Goal: Information Seeking & Learning: Learn about a topic

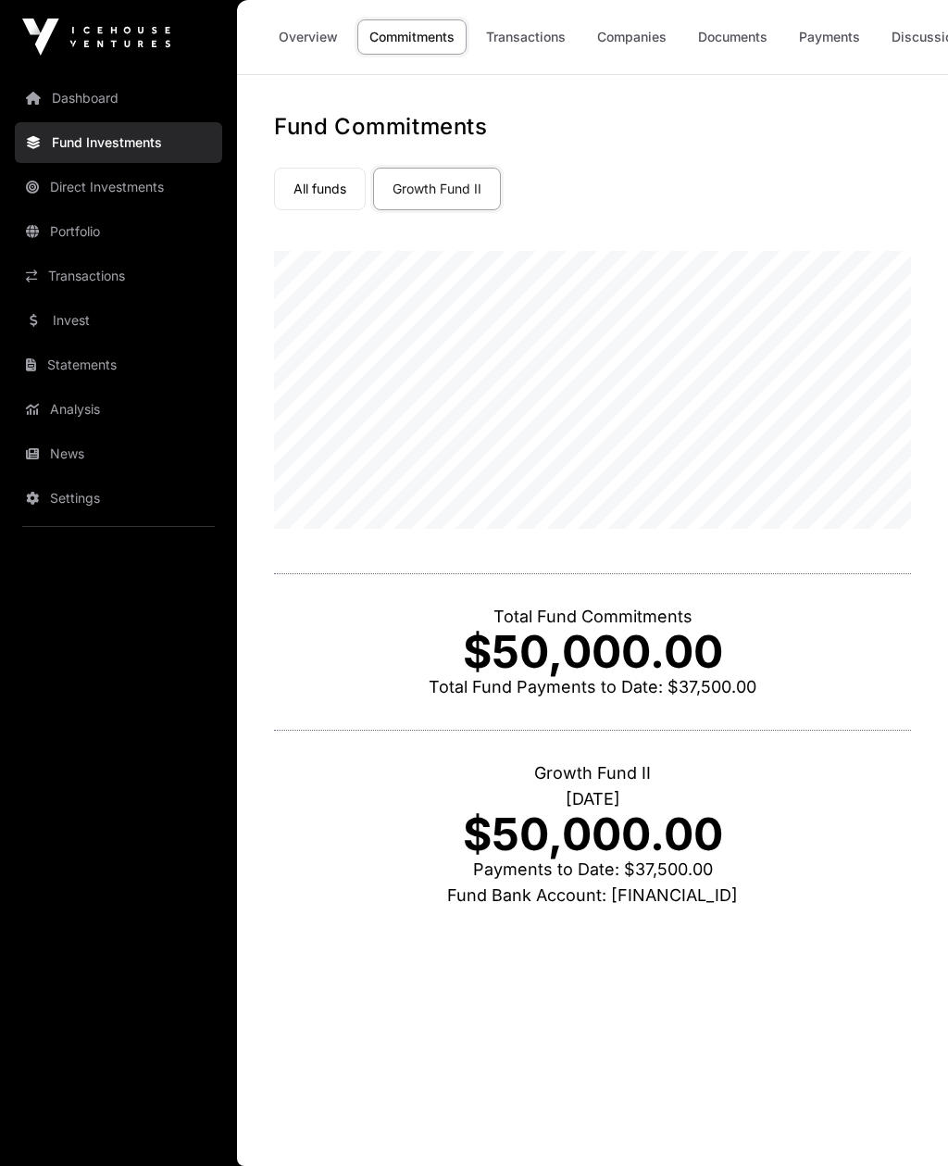
click at [88, 189] on link "Direct Investments" at bounding box center [118, 187] width 207 height 41
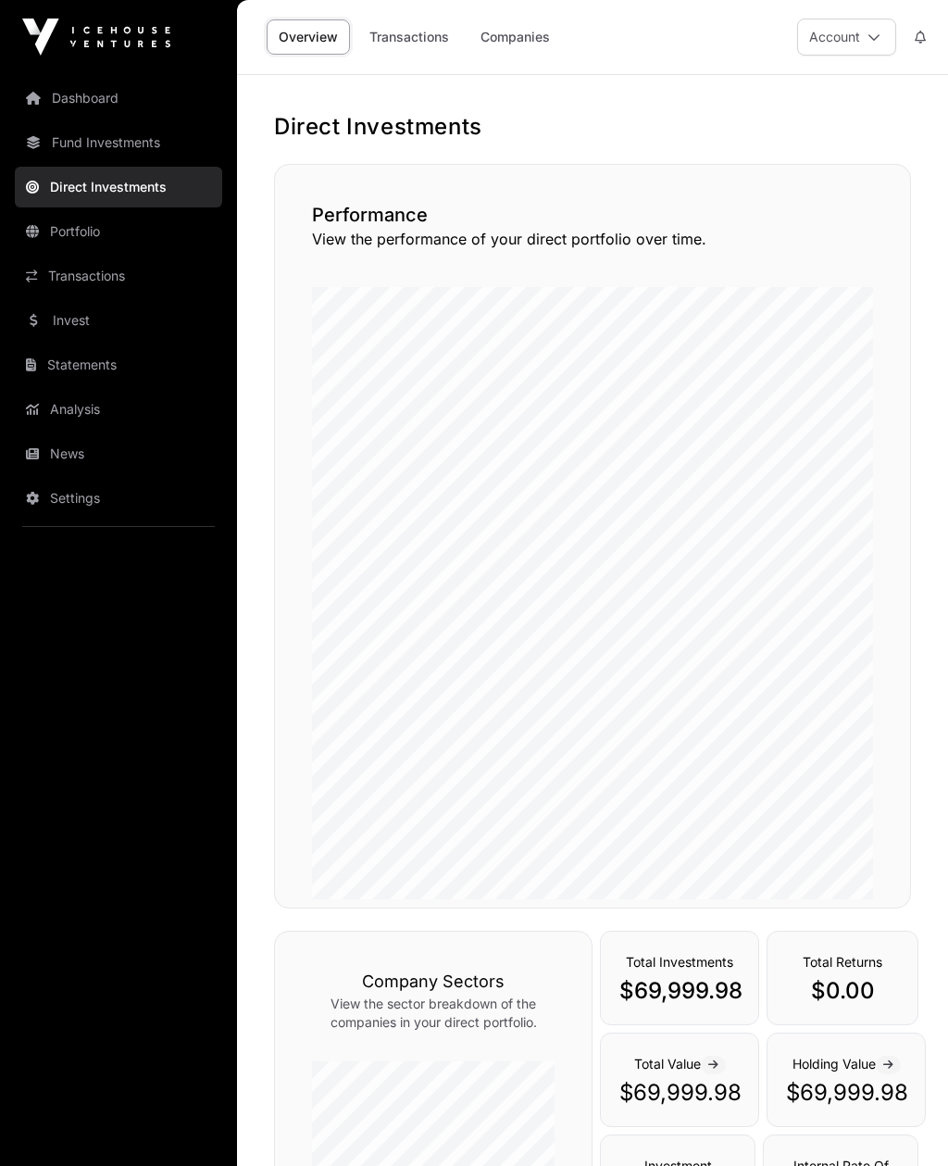
click at [58, 325] on link "Invest" at bounding box center [118, 320] width 207 height 41
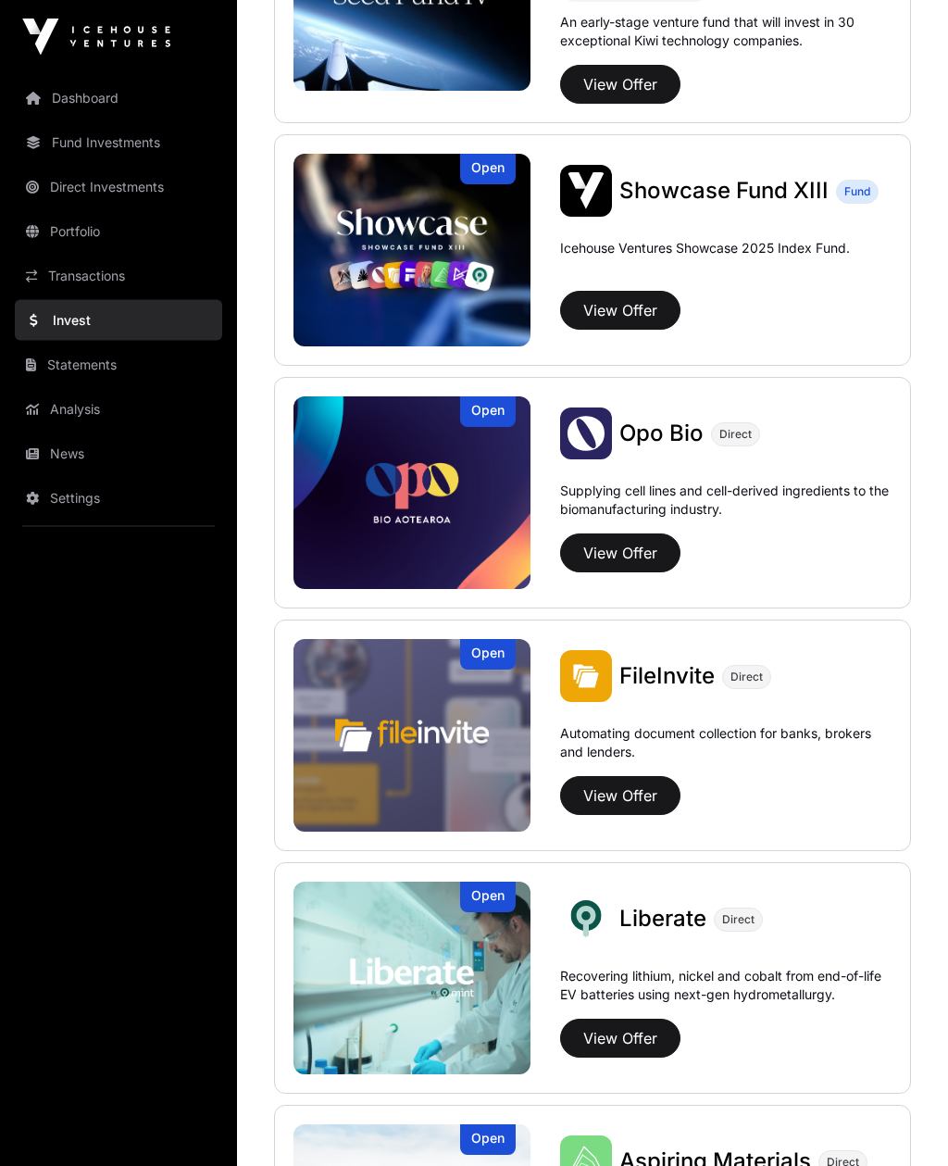
scroll to position [587, 0]
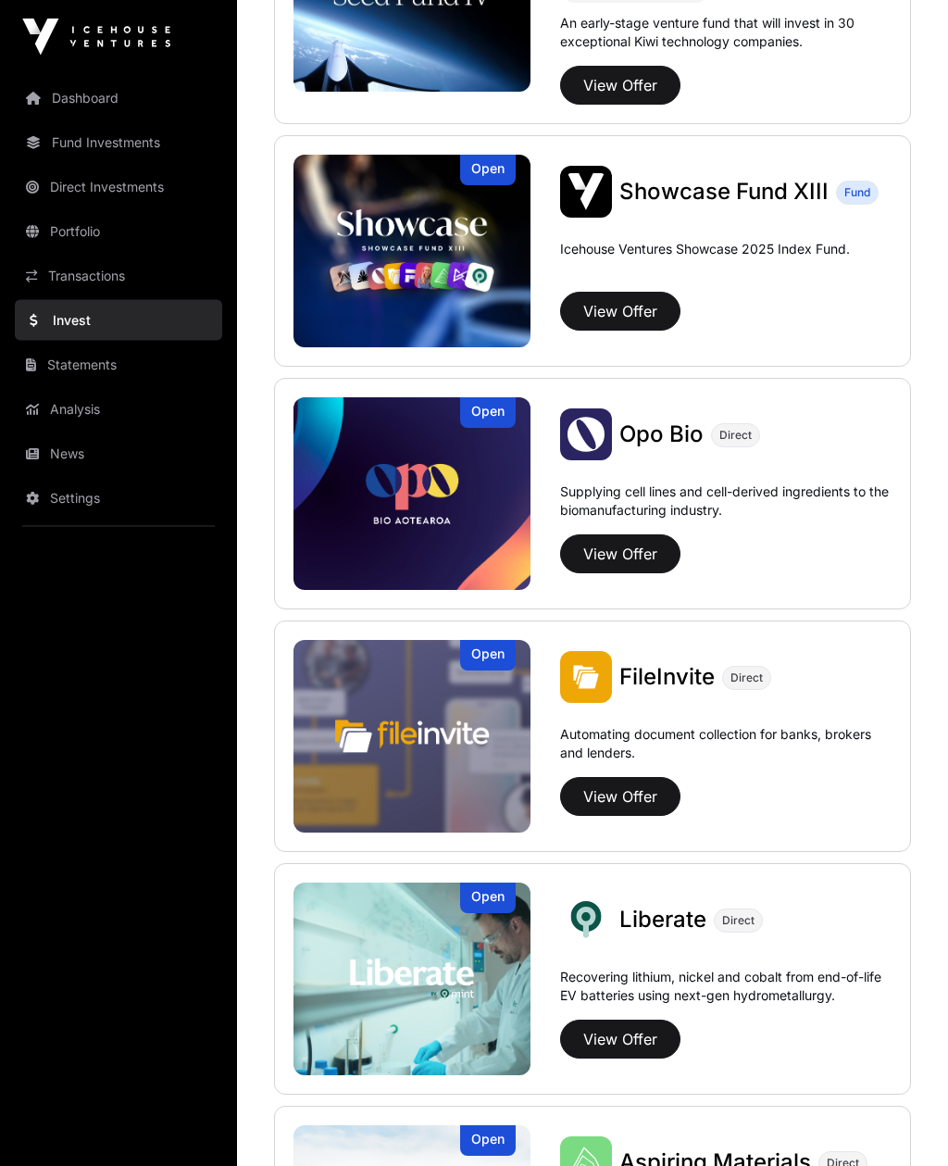
click at [382, 224] on img at bounding box center [412, 252] width 237 height 193
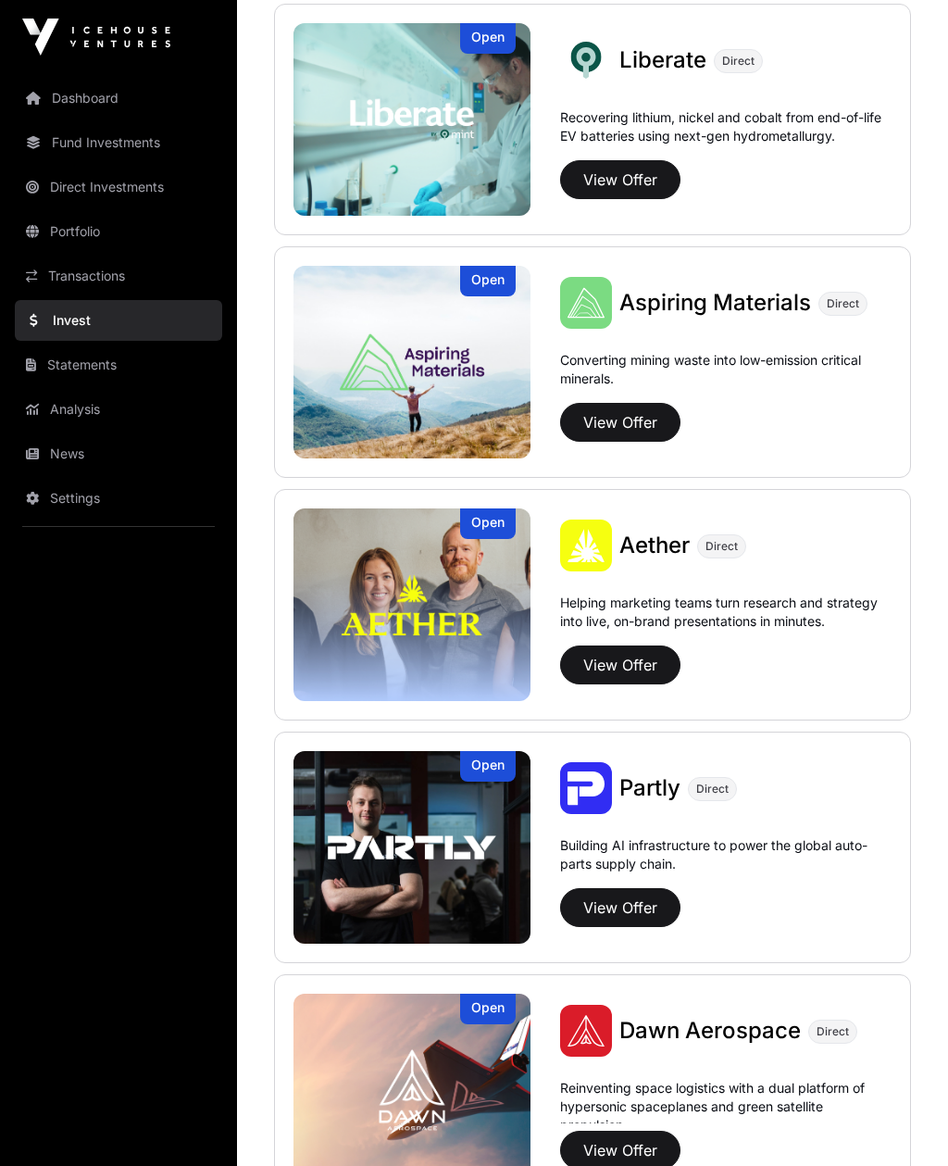
scroll to position [1454, 0]
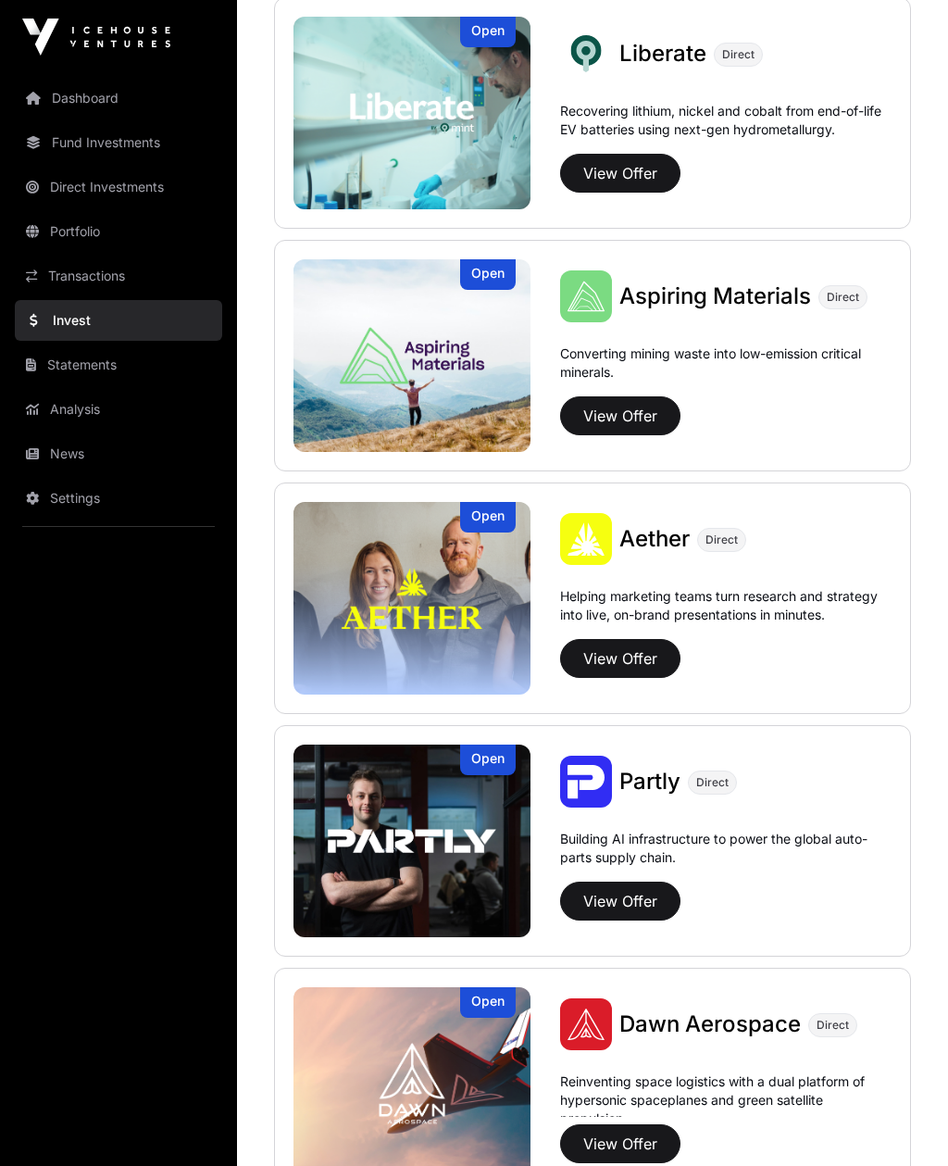
click at [363, 348] on img at bounding box center [412, 355] width 237 height 193
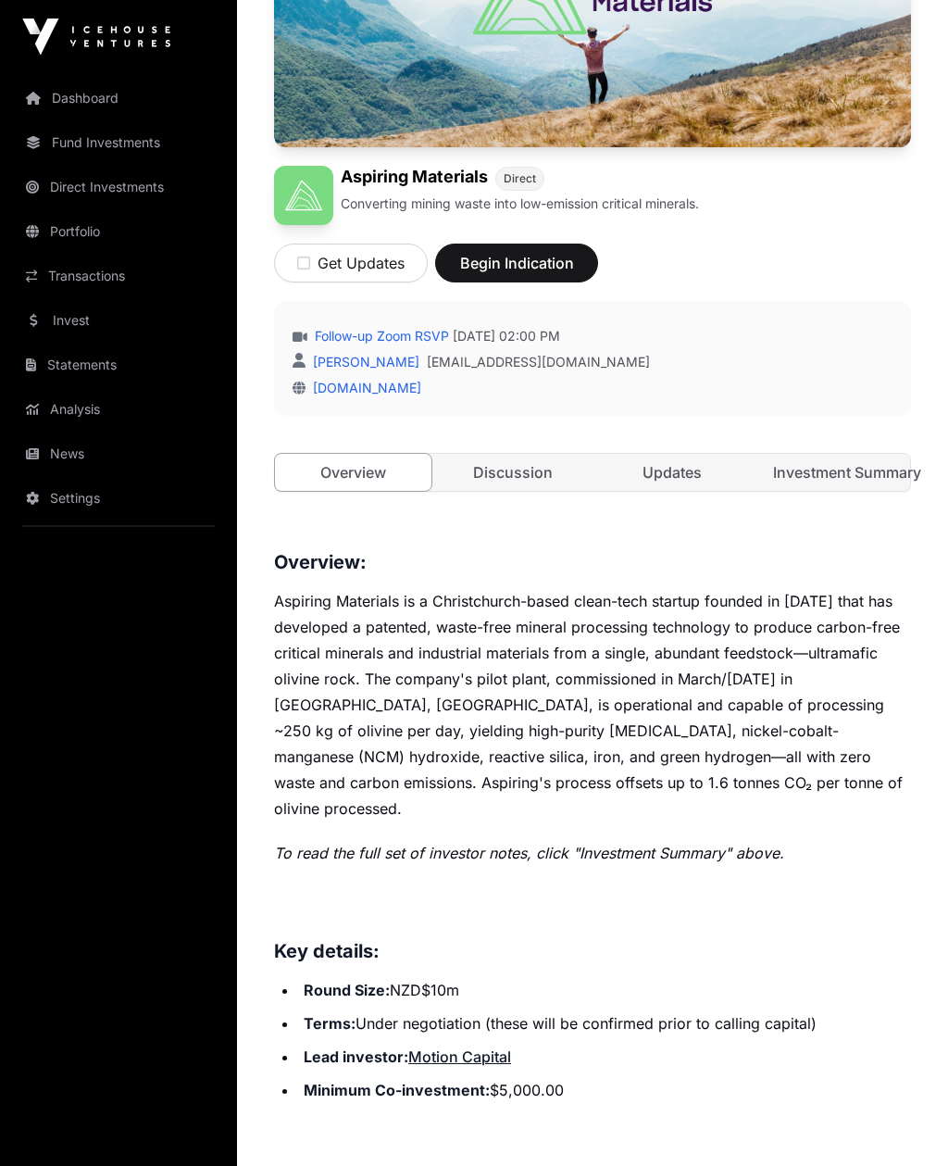
scroll to position [335, 0]
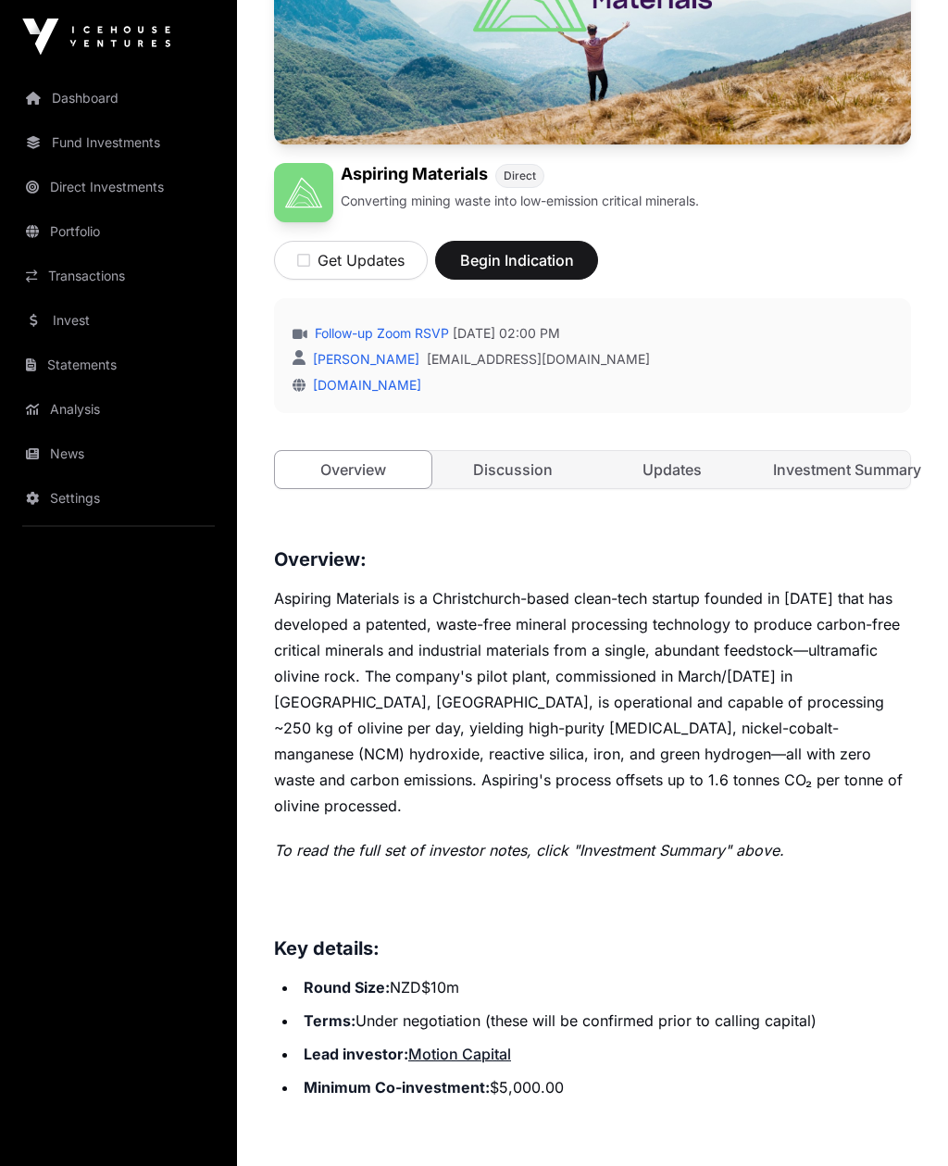
click at [308, 257] on icon "button" at bounding box center [303, 261] width 13 height 15
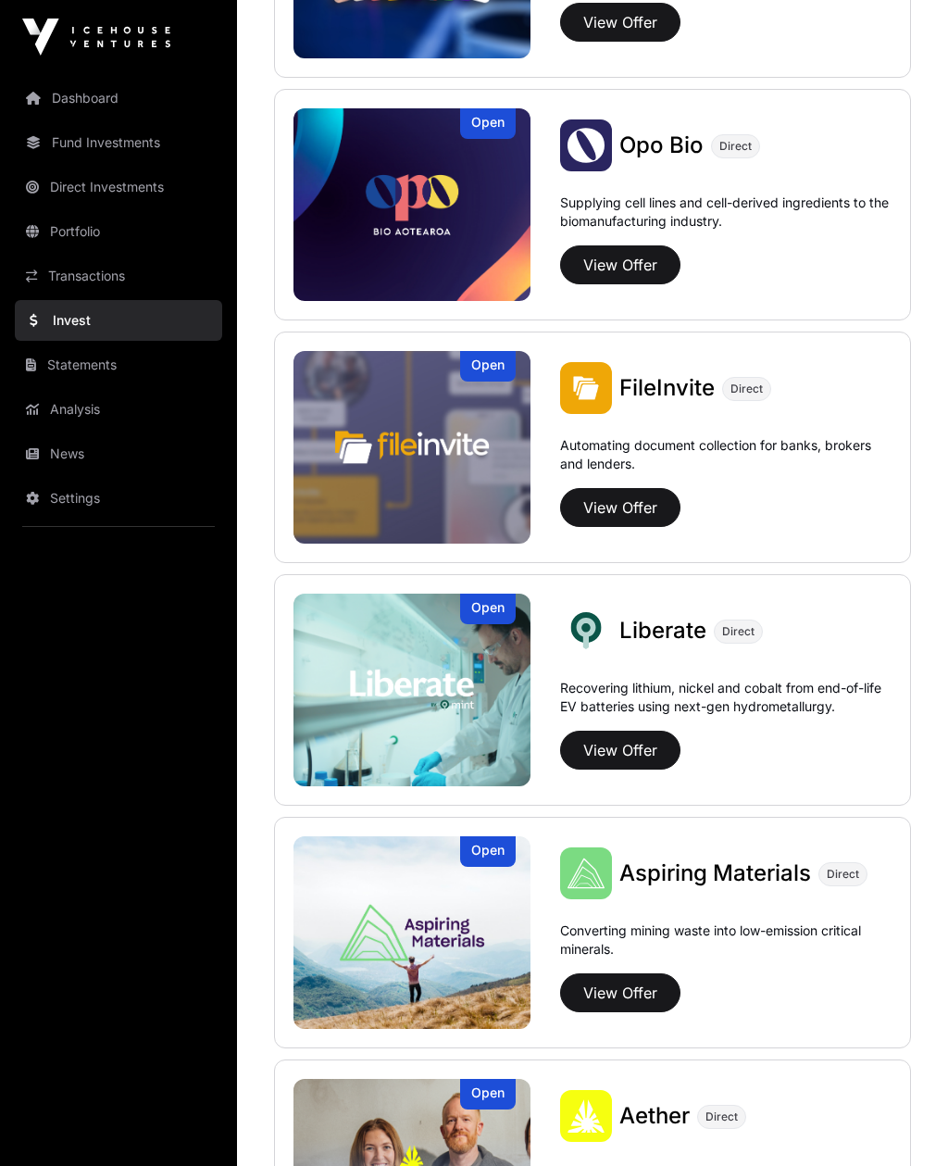
scroll to position [1454, 0]
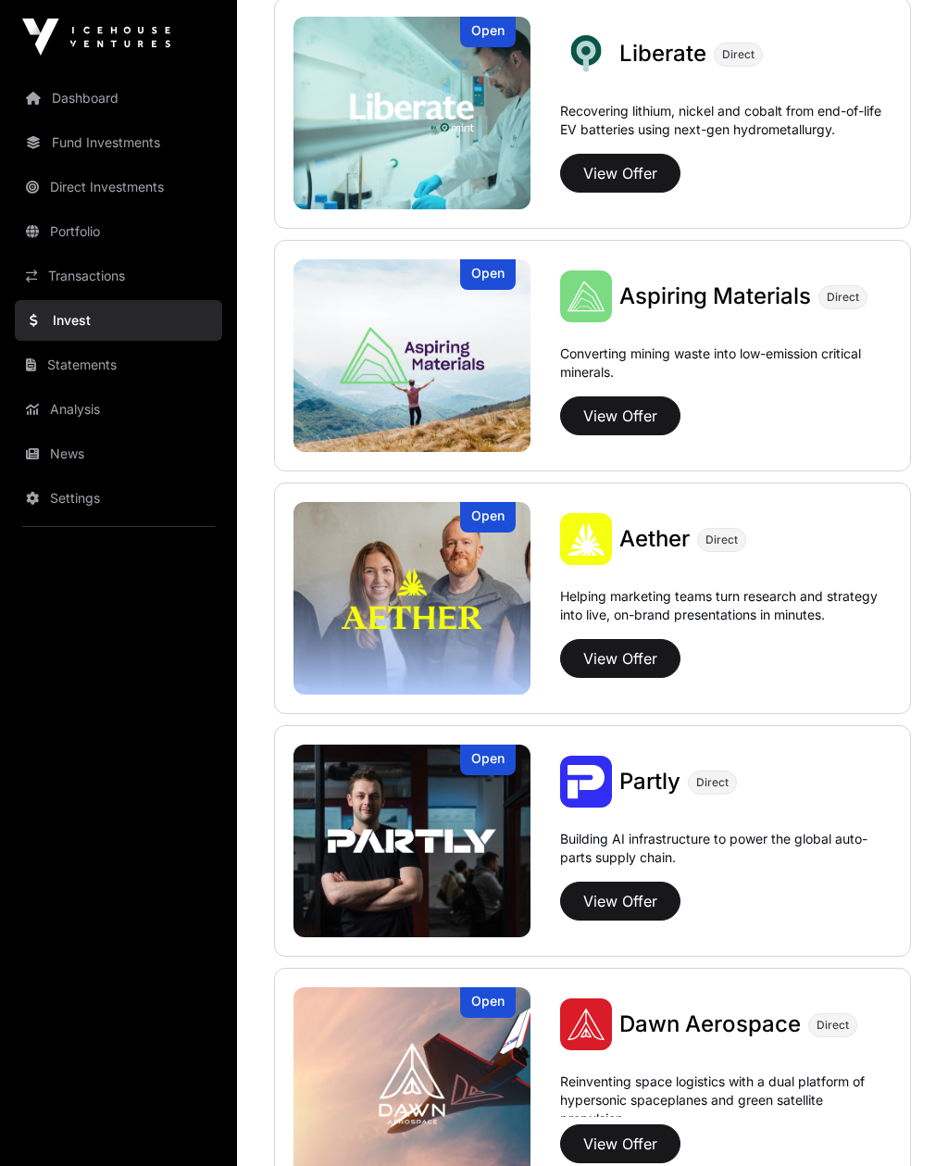
click at [357, 555] on img at bounding box center [412, 598] width 237 height 193
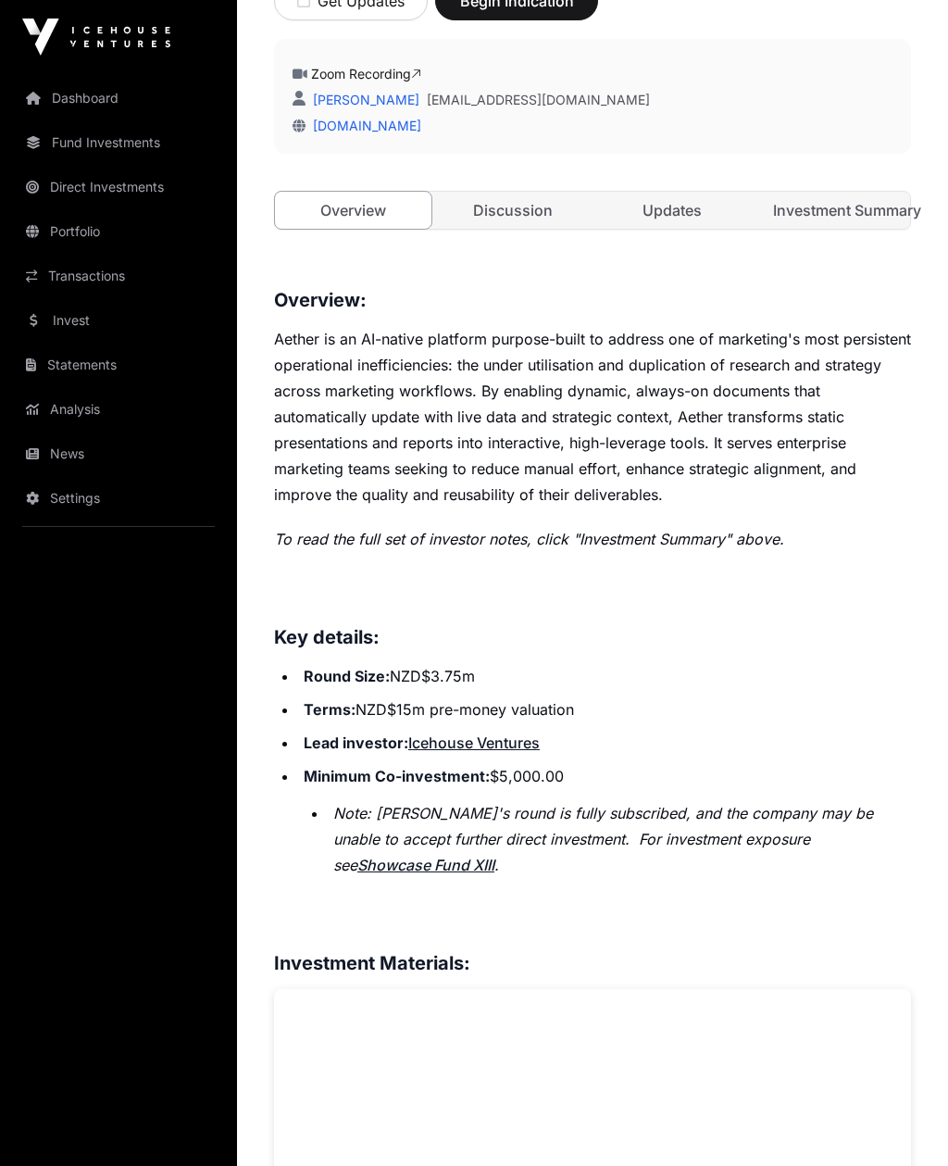
scroll to position [543, 0]
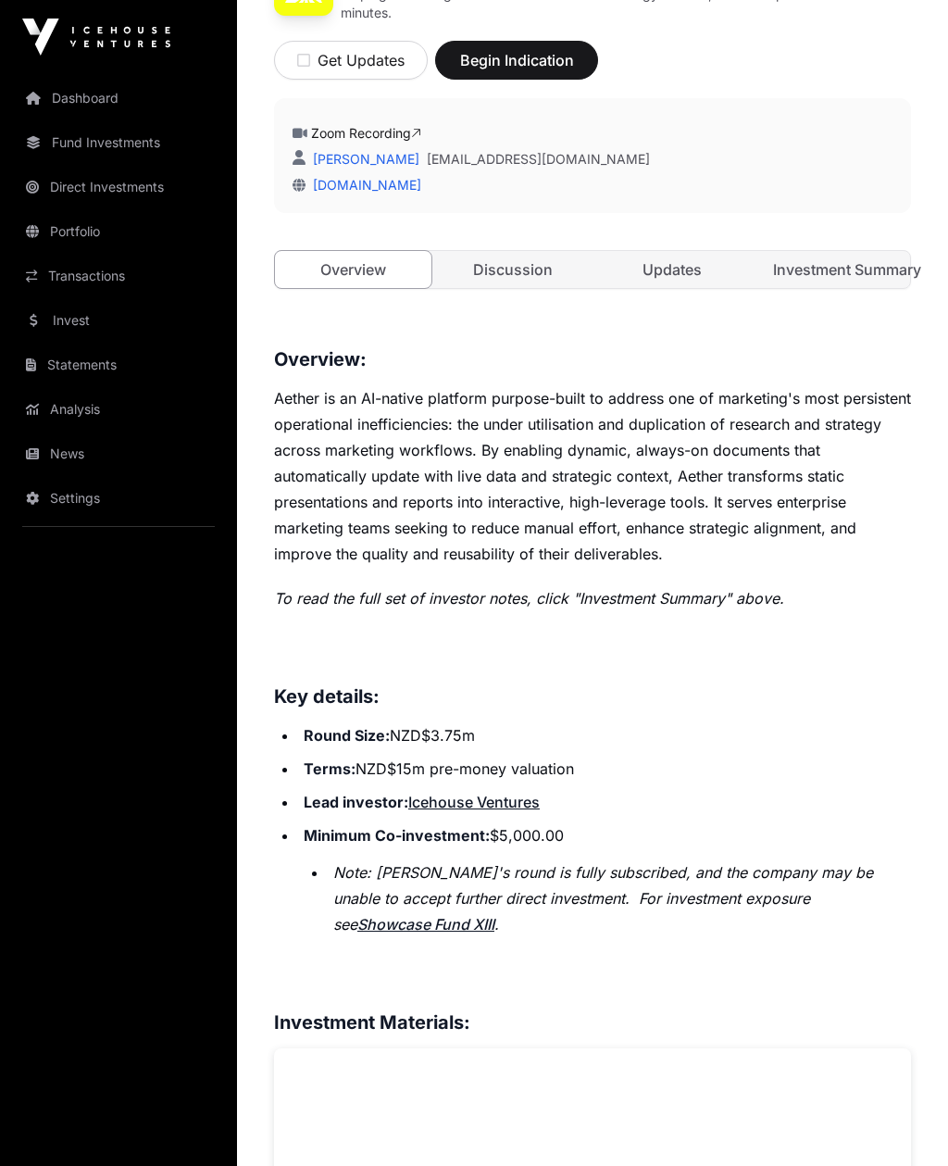
click at [307, 59] on icon "button" at bounding box center [303, 60] width 13 height 15
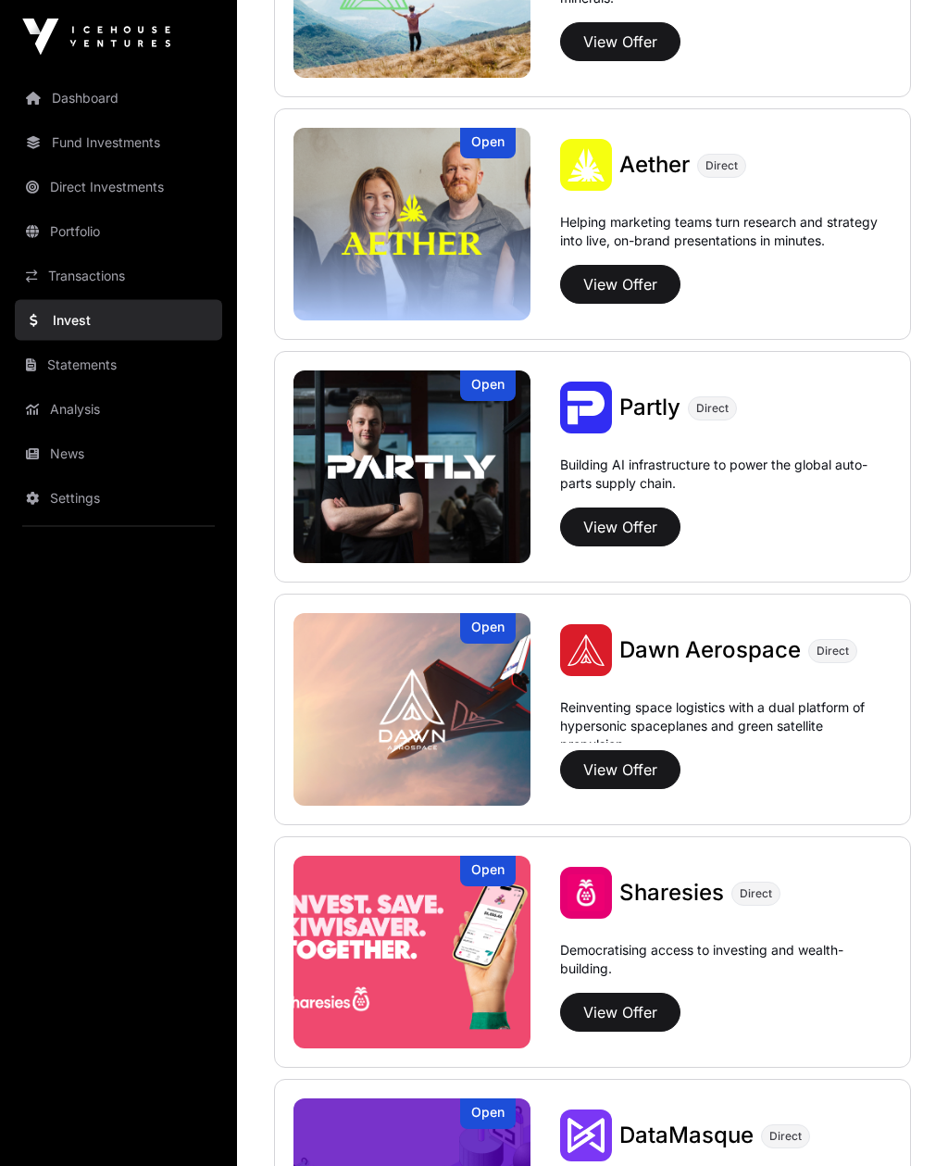
scroll to position [1828, 0]
click at [341, 394] on img at bounding box center [412, 466] width 237 height 193
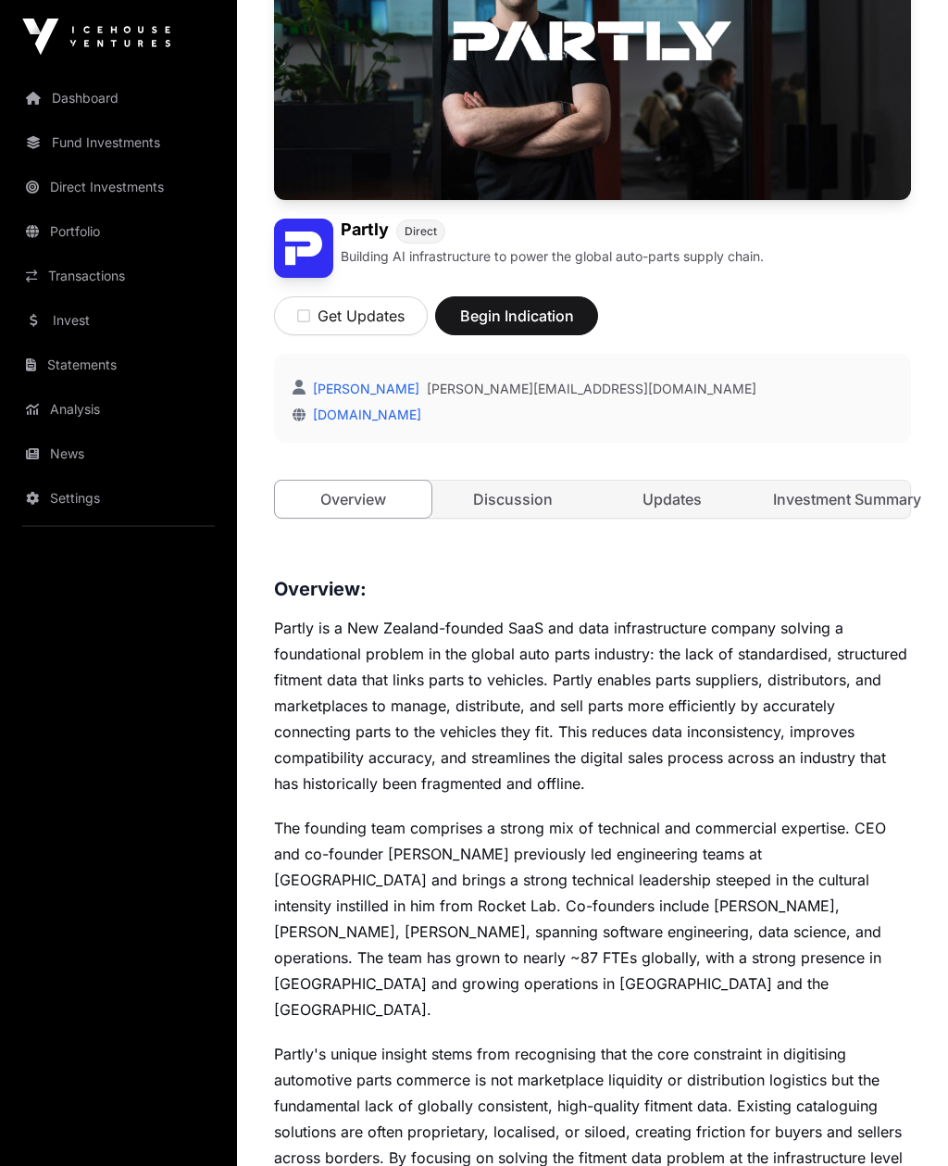
click at [300, 311] on icon "button" at bounding box center [303, 316] width 13 height 15
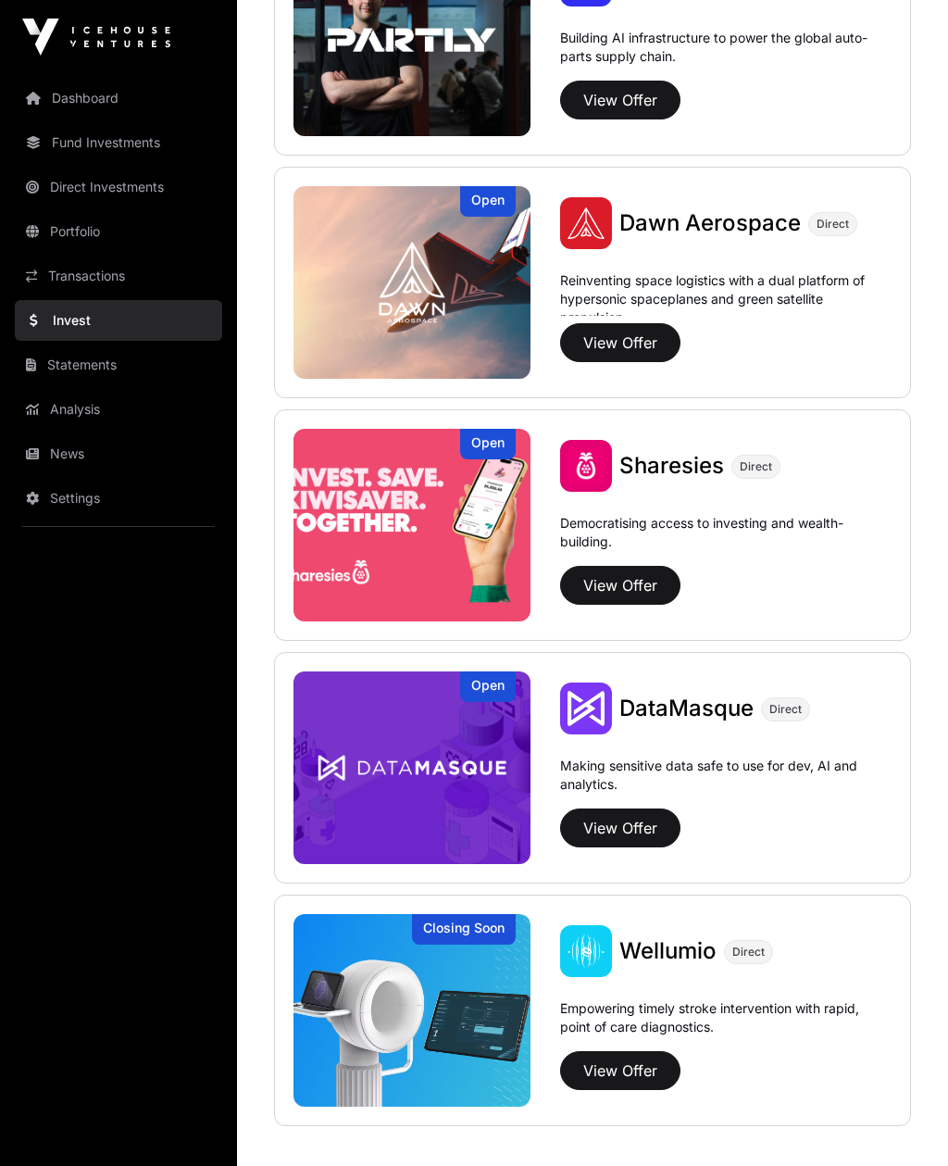
scroll to position [2257, 0]
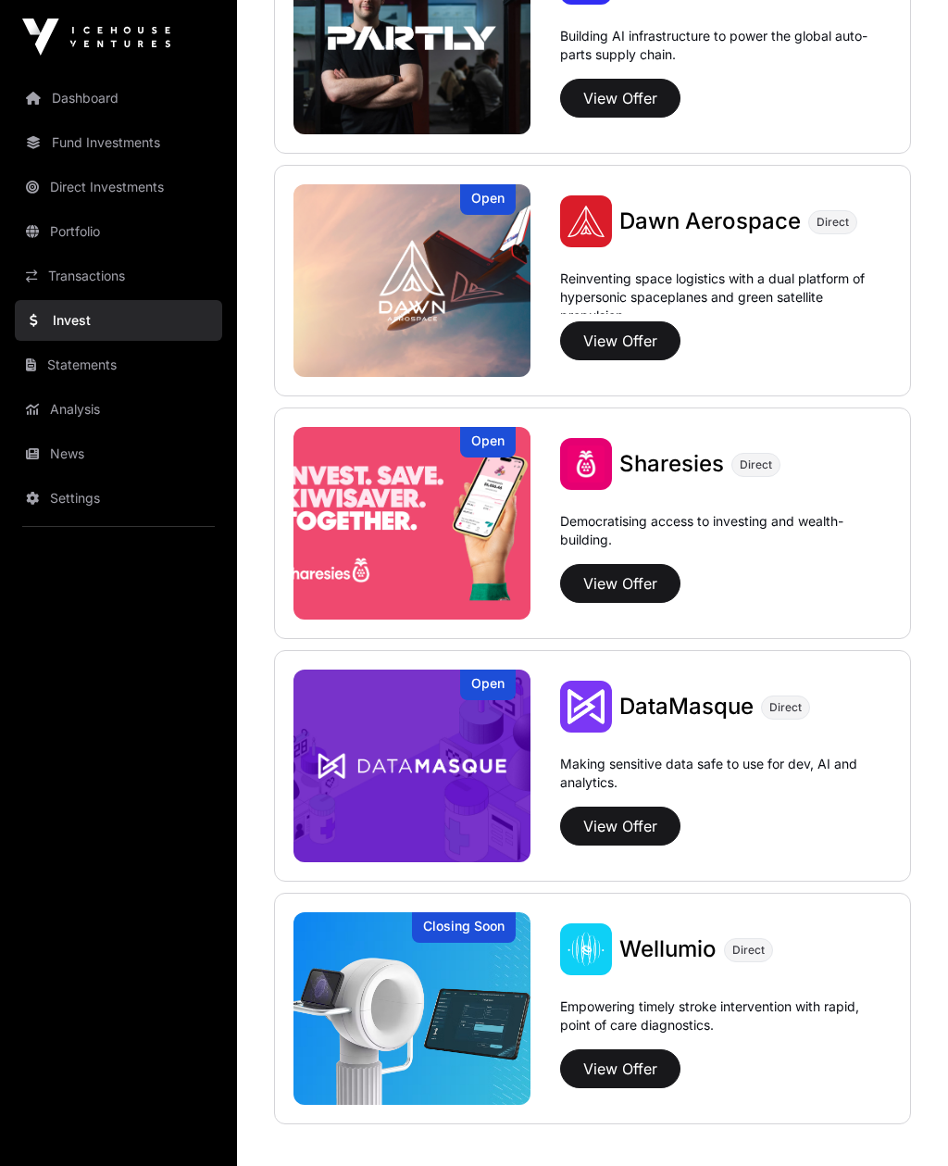
click at [344, 314] on img at bounding box center [412, 280] width 237 height 193
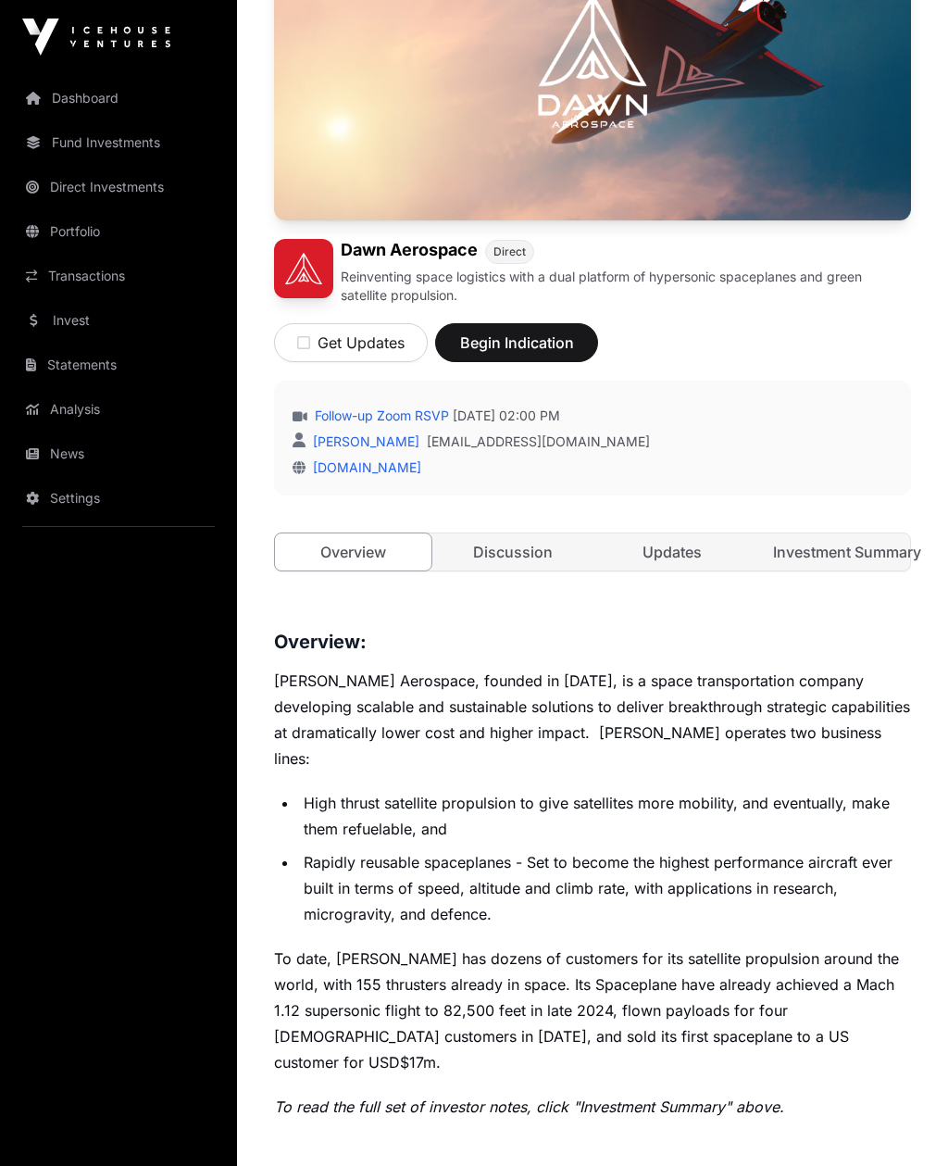
scroll to position [259, 0]
click at [307, 338] on icon "button" at bounding box center [303, 343] width 13 height 15
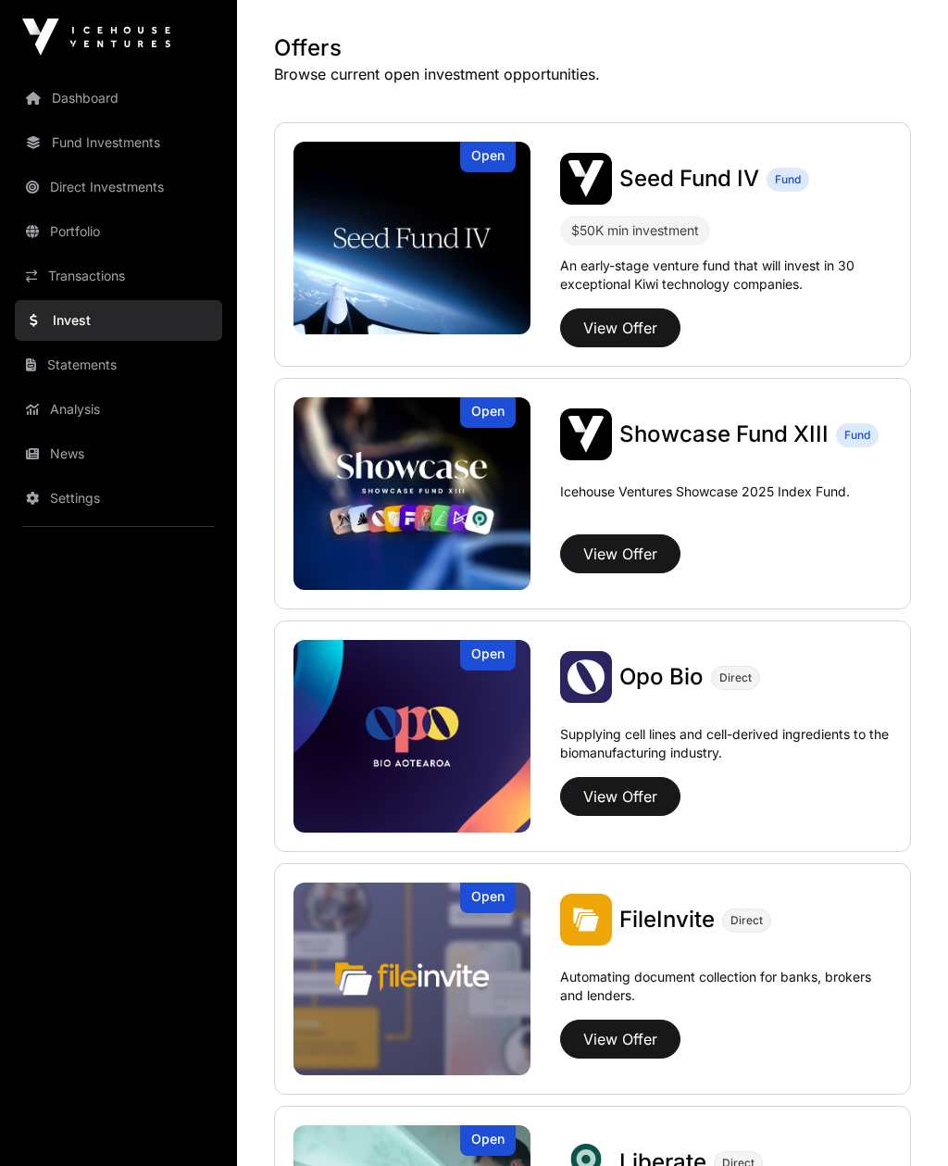
scroll to position [346, 0]
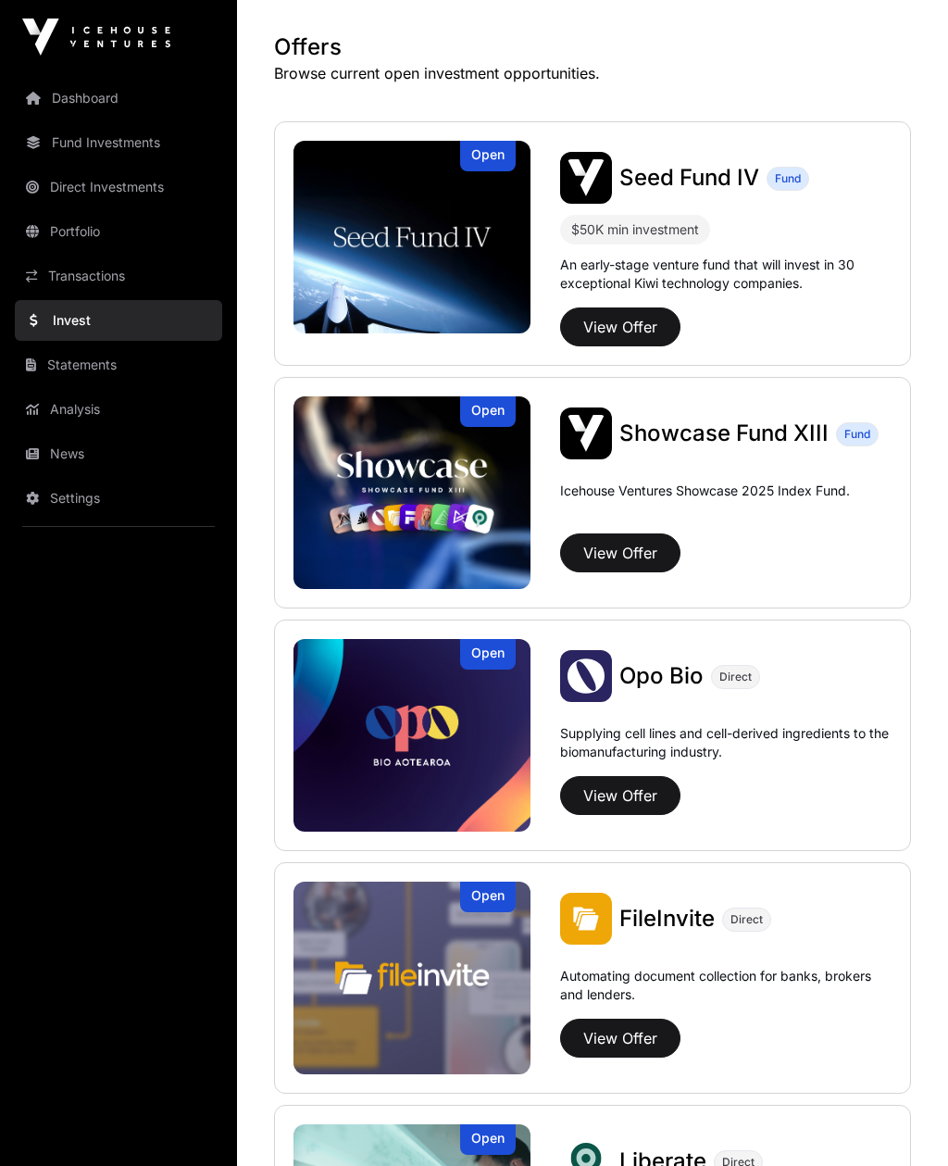
click at [344, 450] on img at bounding box center [412, 492] width 237 height 193
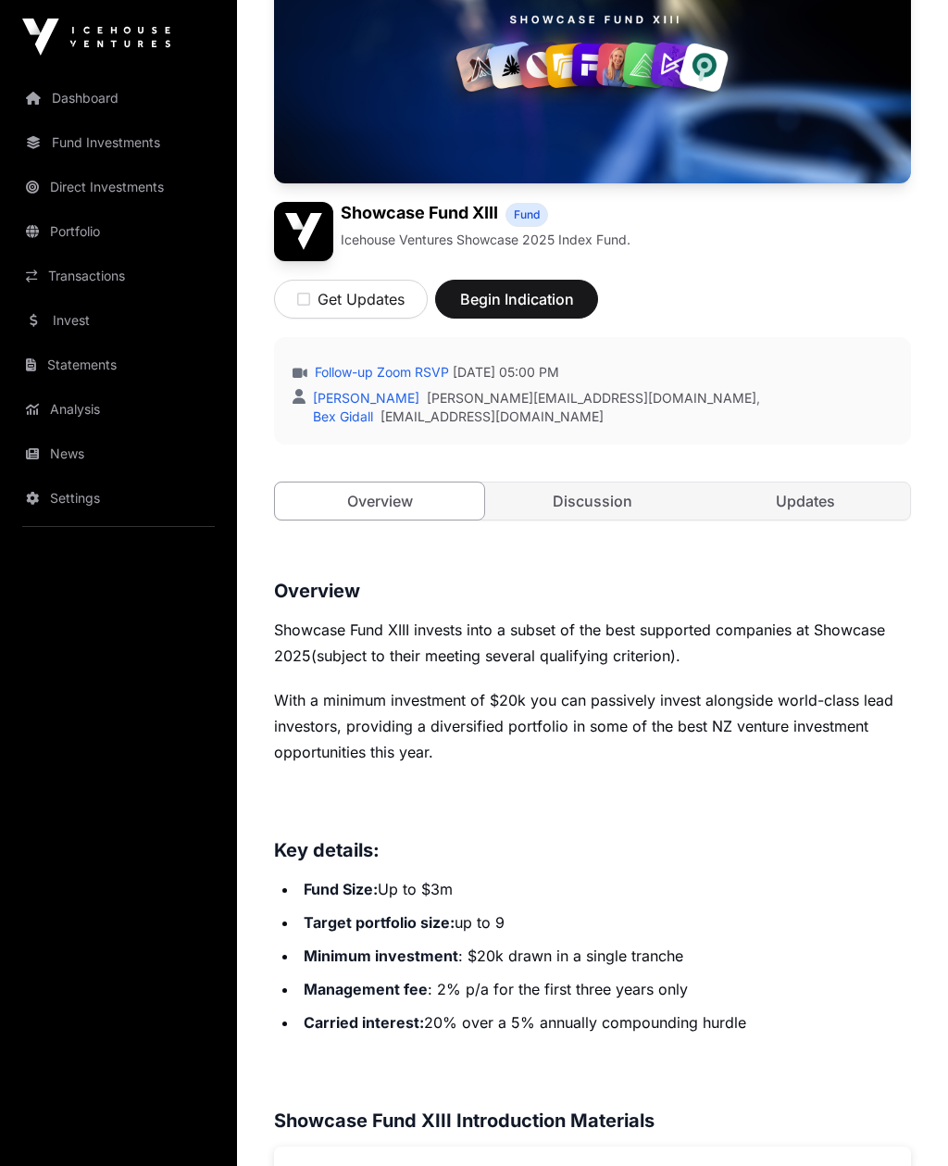
scroll to position [294, 0]
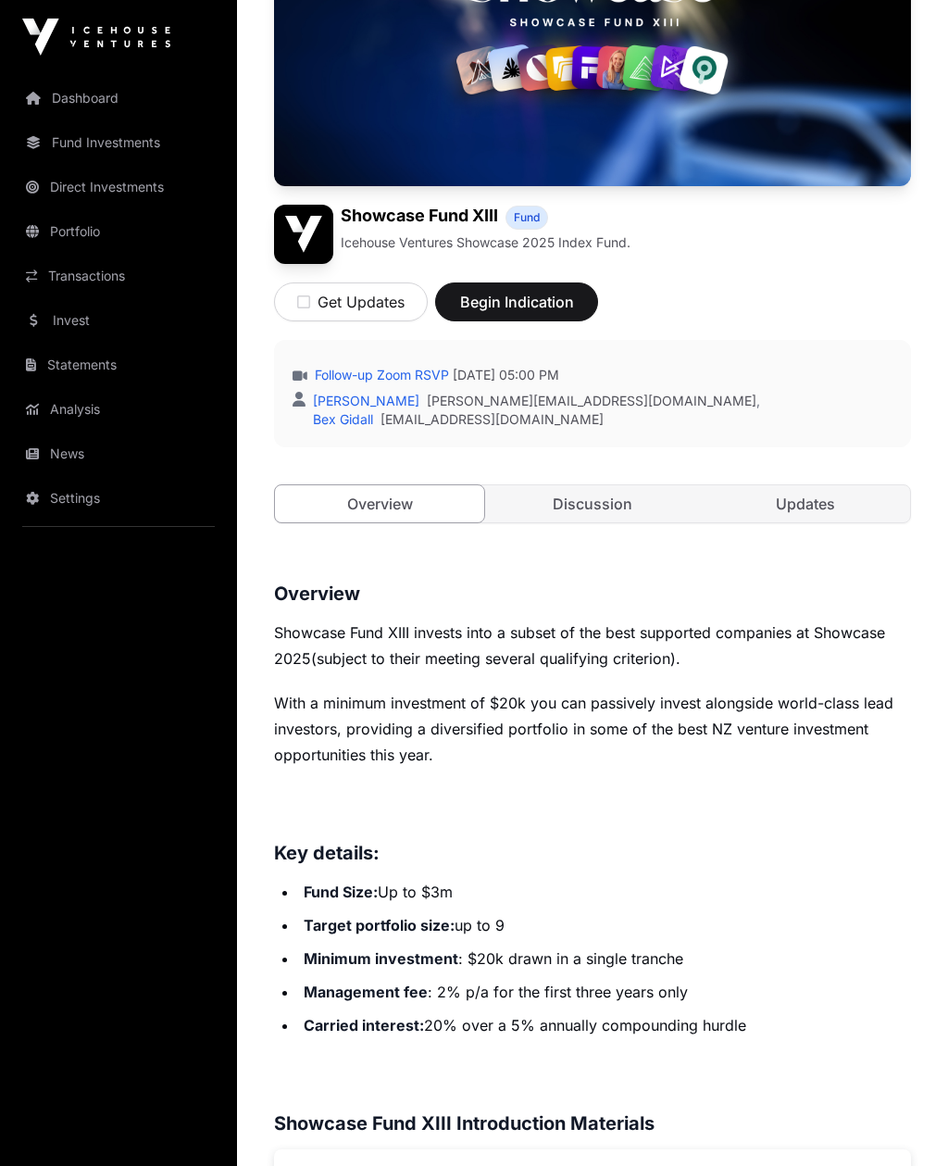
click at [313, 306] on button "Get Updates" at bounding box center [351, 301] width 154 height 39
click at [771, 498] on link "Updates" at bounding box center [805, 503] width 209 height 37
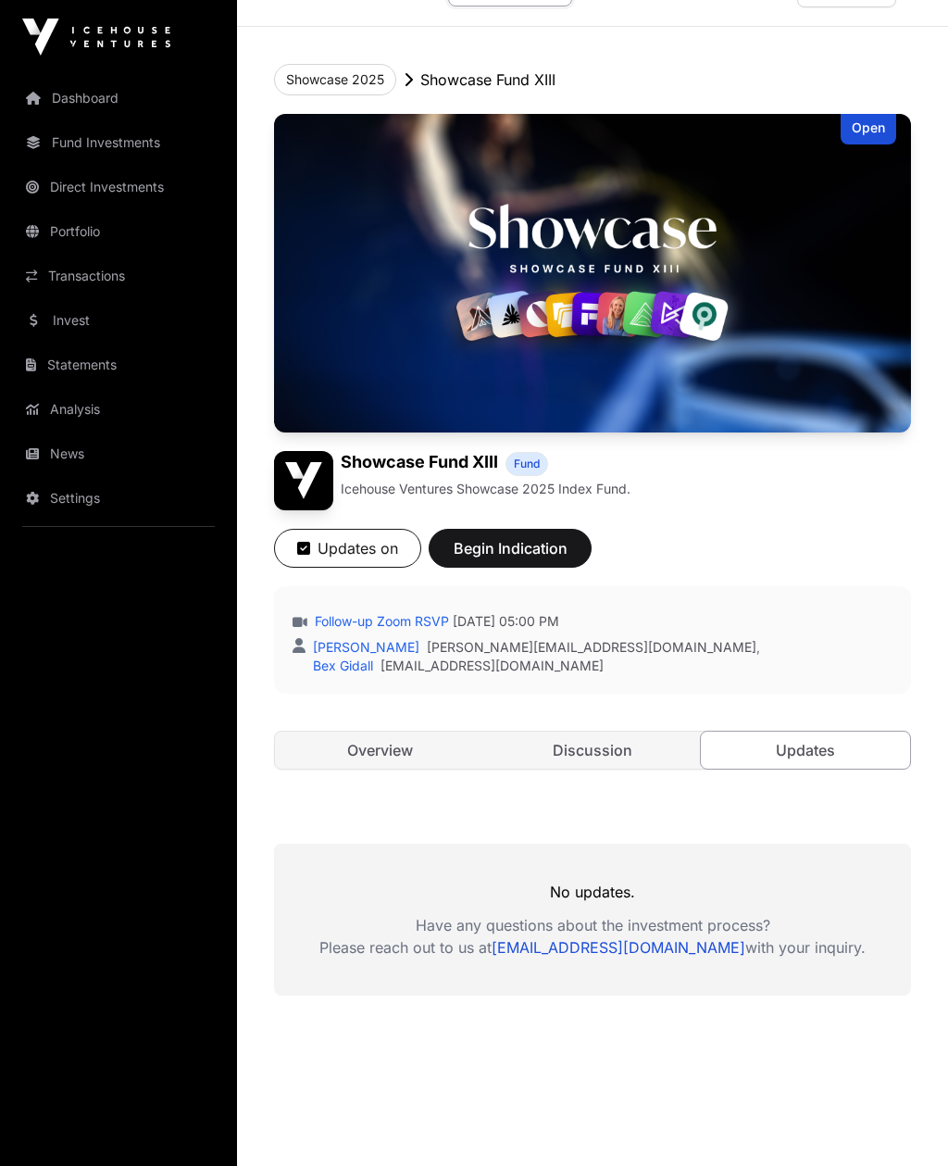
click at [442, 761] on link "Overview" at bounding box center [379, 750] width 209 height 37
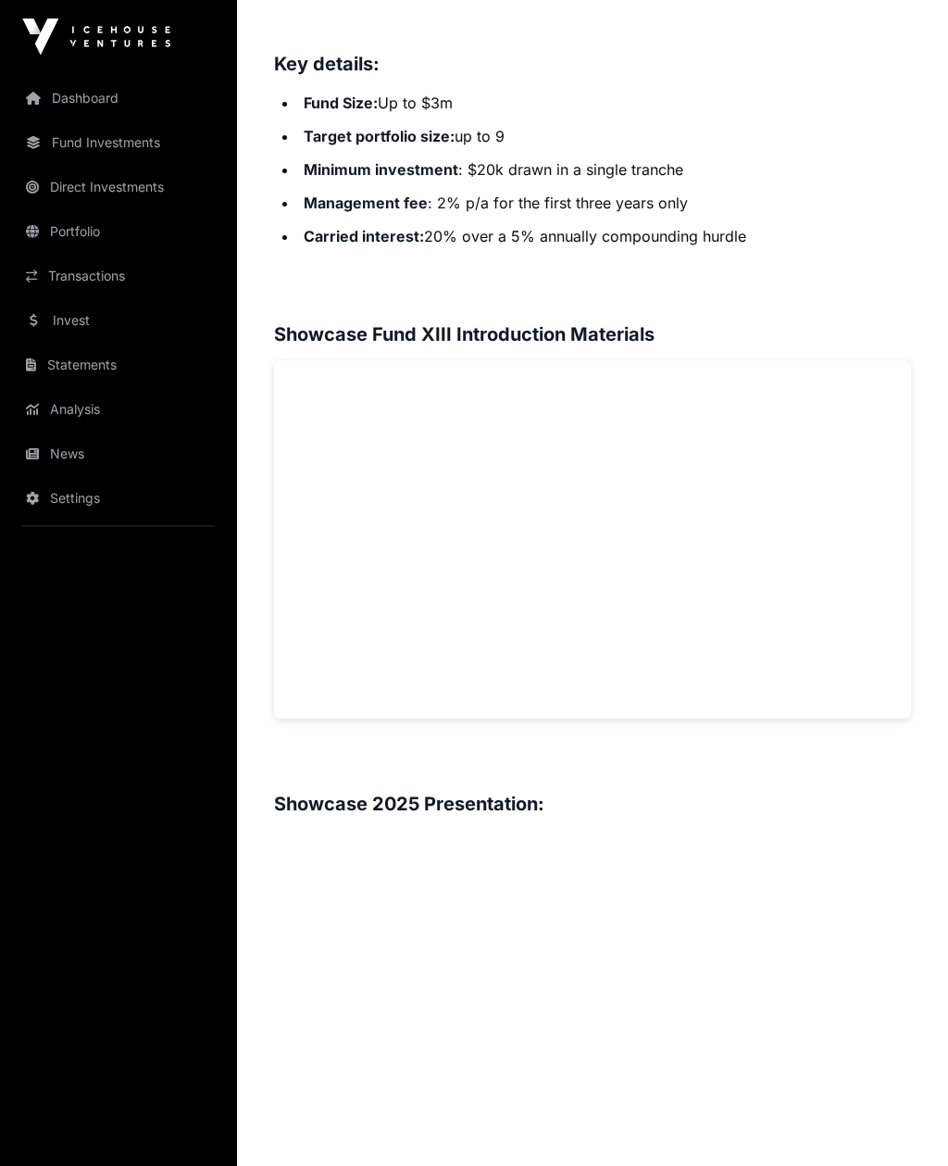
scroll to position [1084, 0]
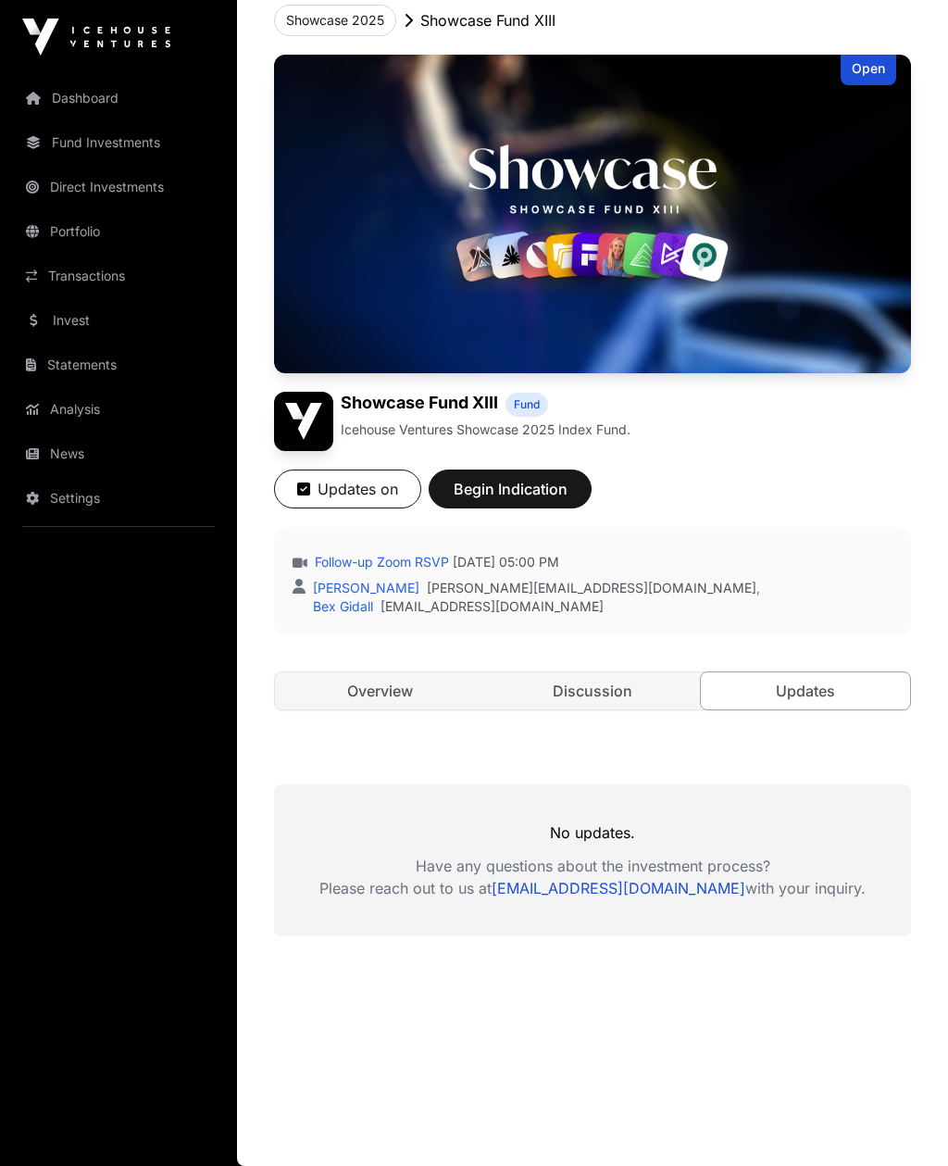
scroll to position [48, 0]
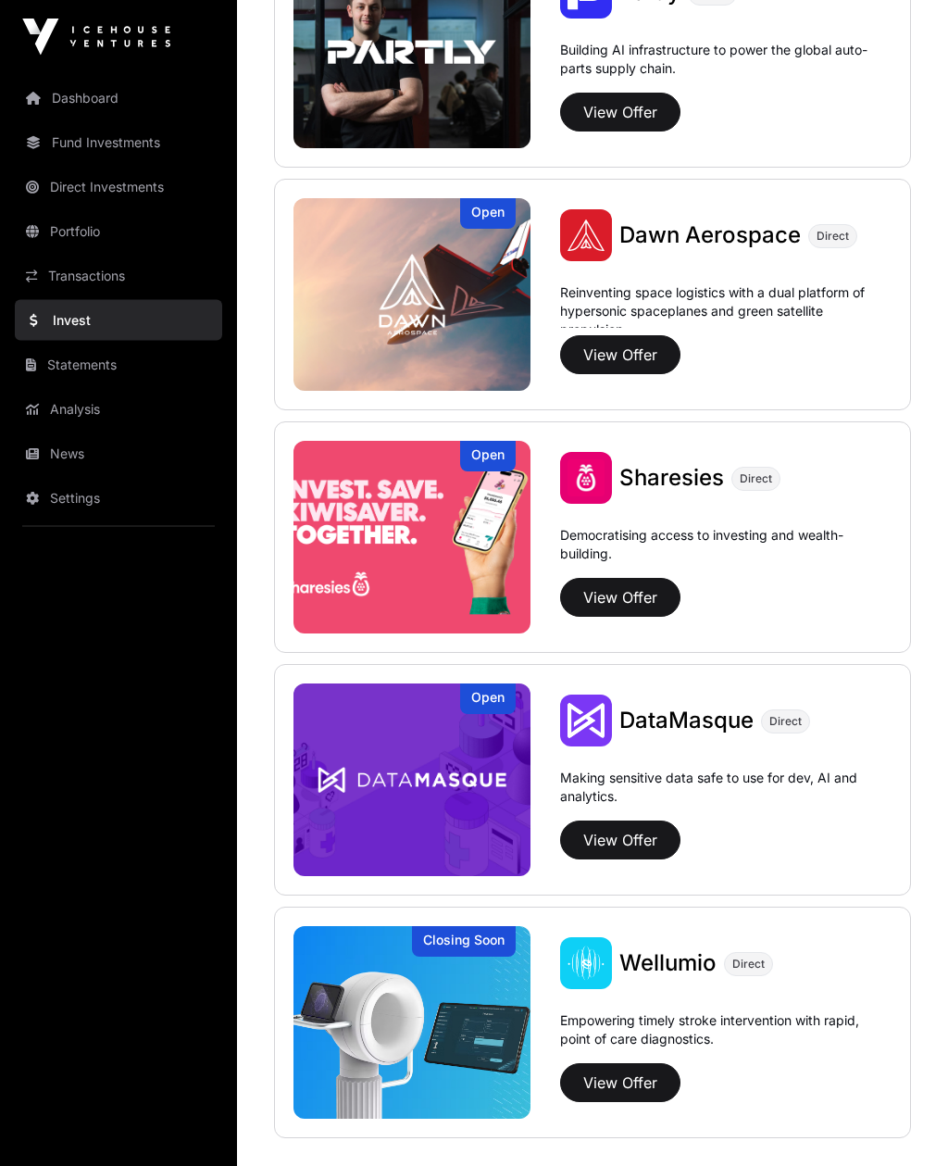
scroll to position [2243, 0]
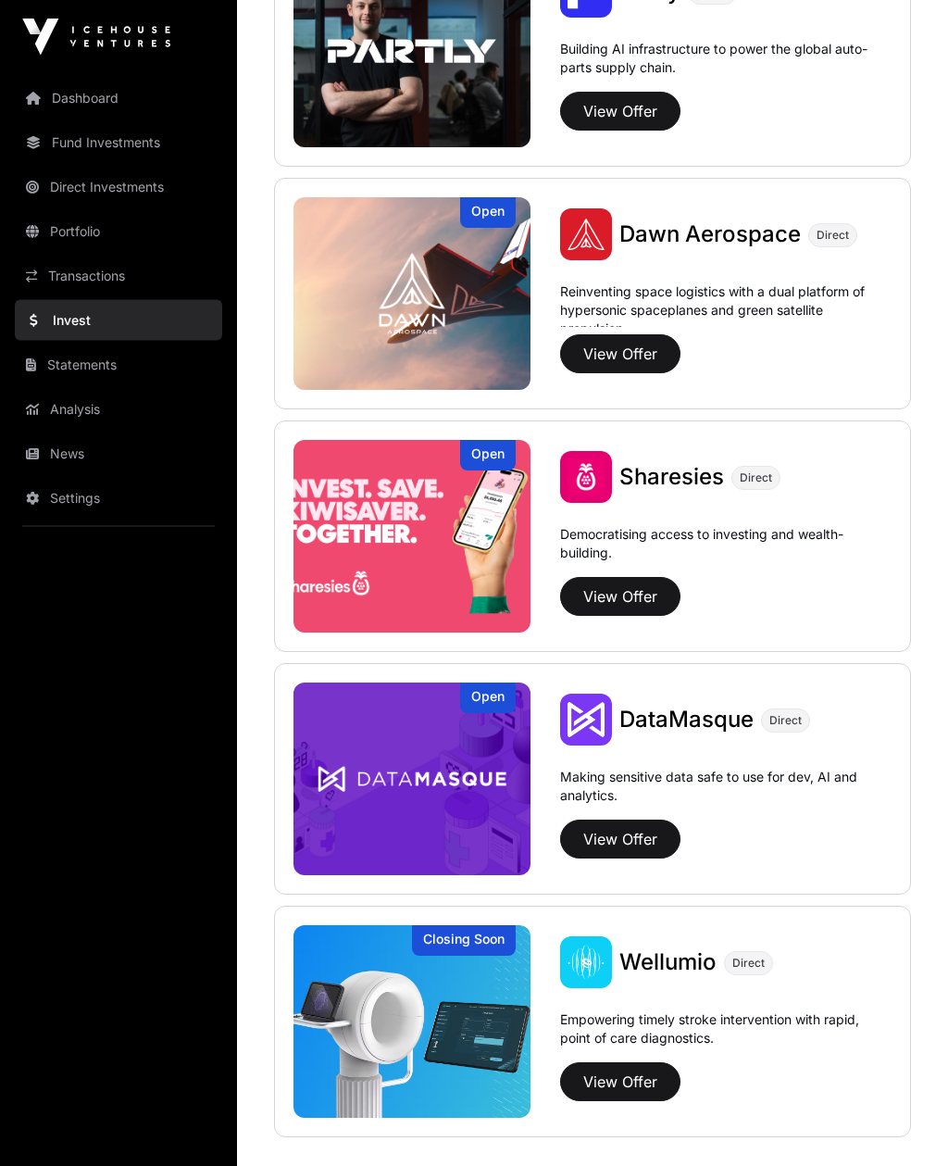
click at [377, 501] on img at bounding box center [412, 537] width 237 height 193
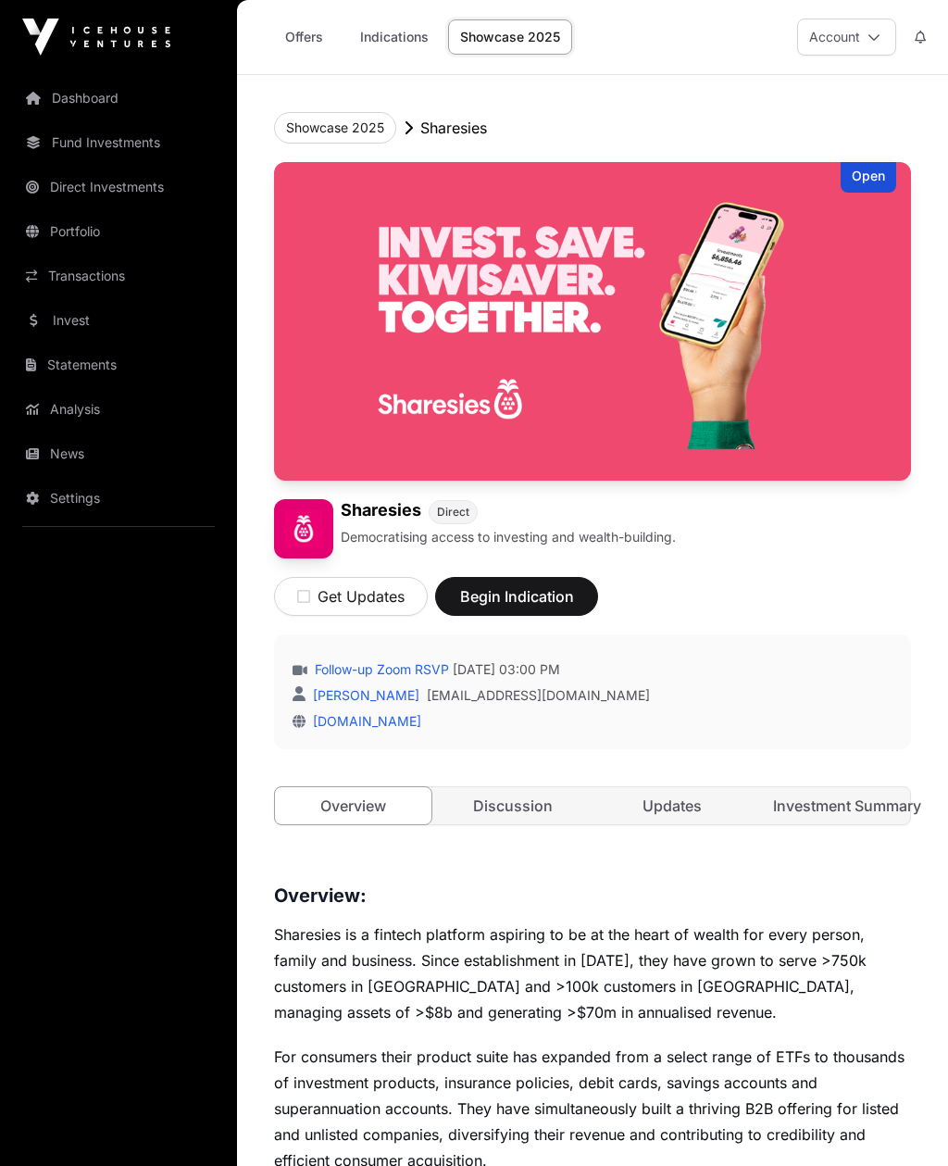
click at [299, 592] on icon "button" at bounding box center [303, 596] width 13 height 15
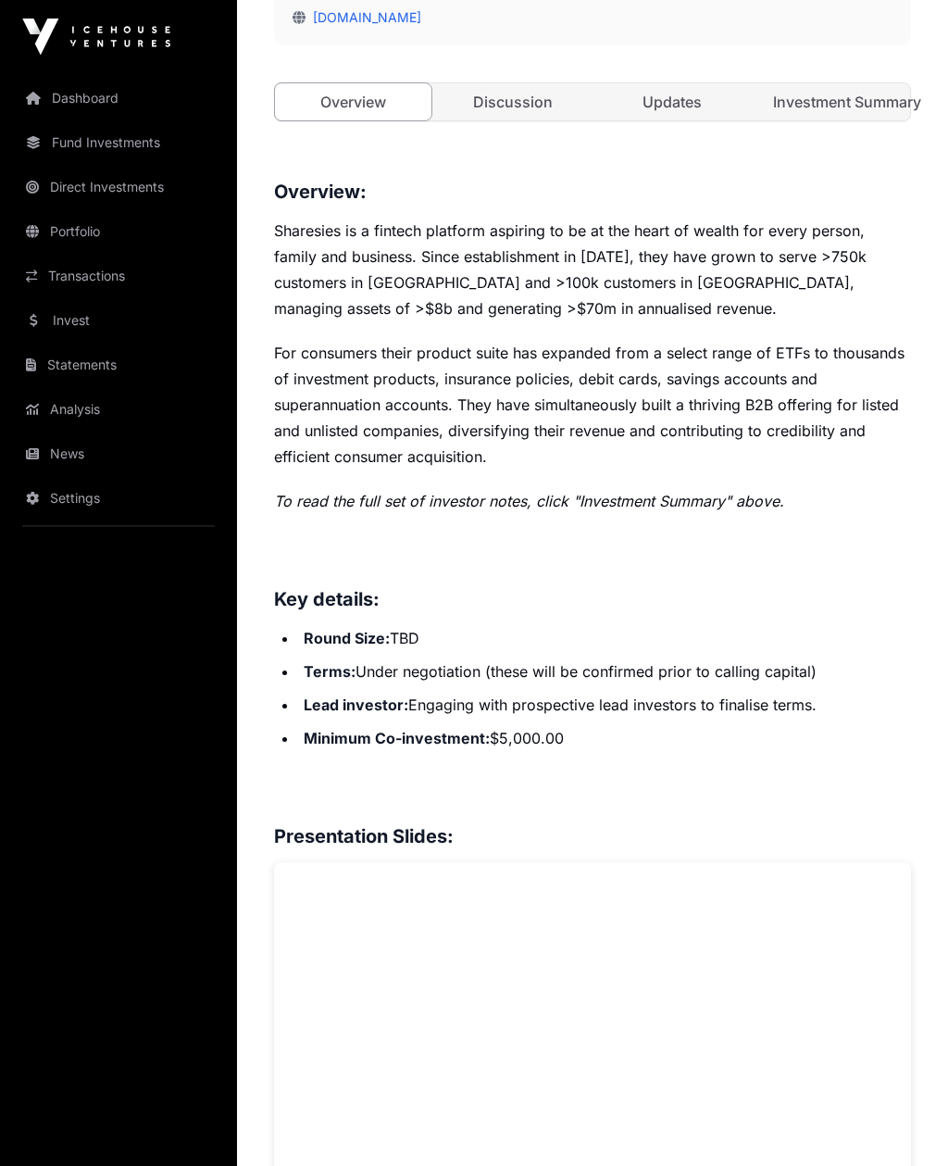
scroll to position [701, 0]
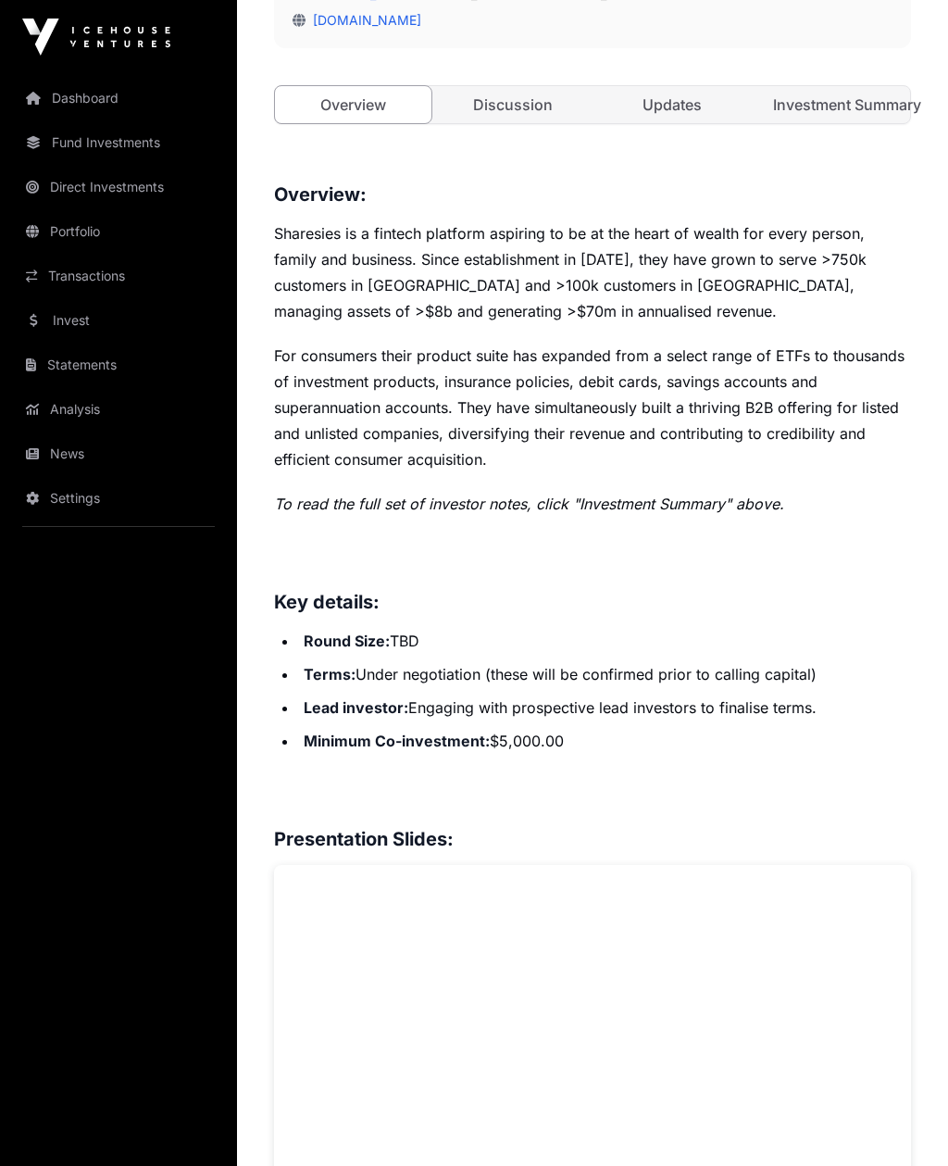
click at [660, 101] on link "Updates" at bounding box center [672, 104] width 156 height 37
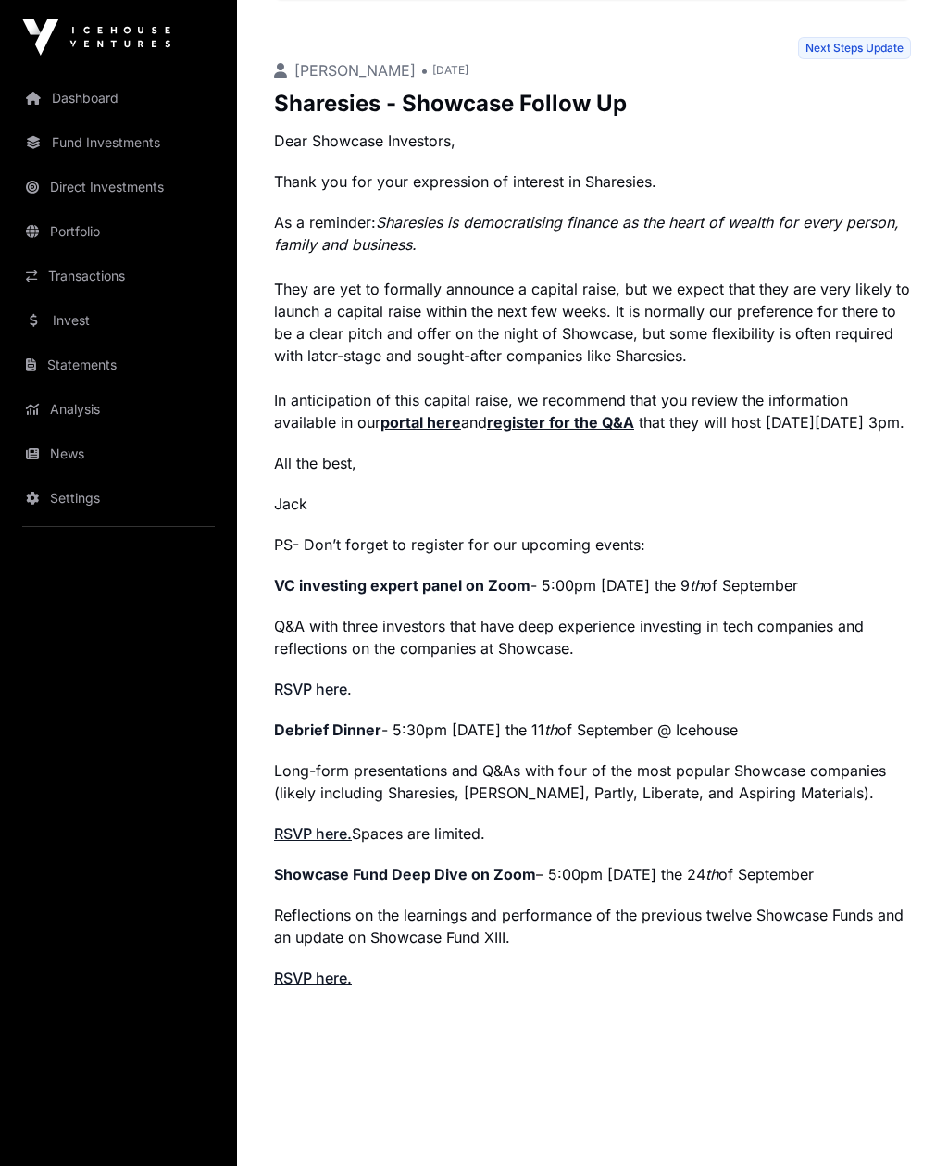
scroll to position [859, 0]
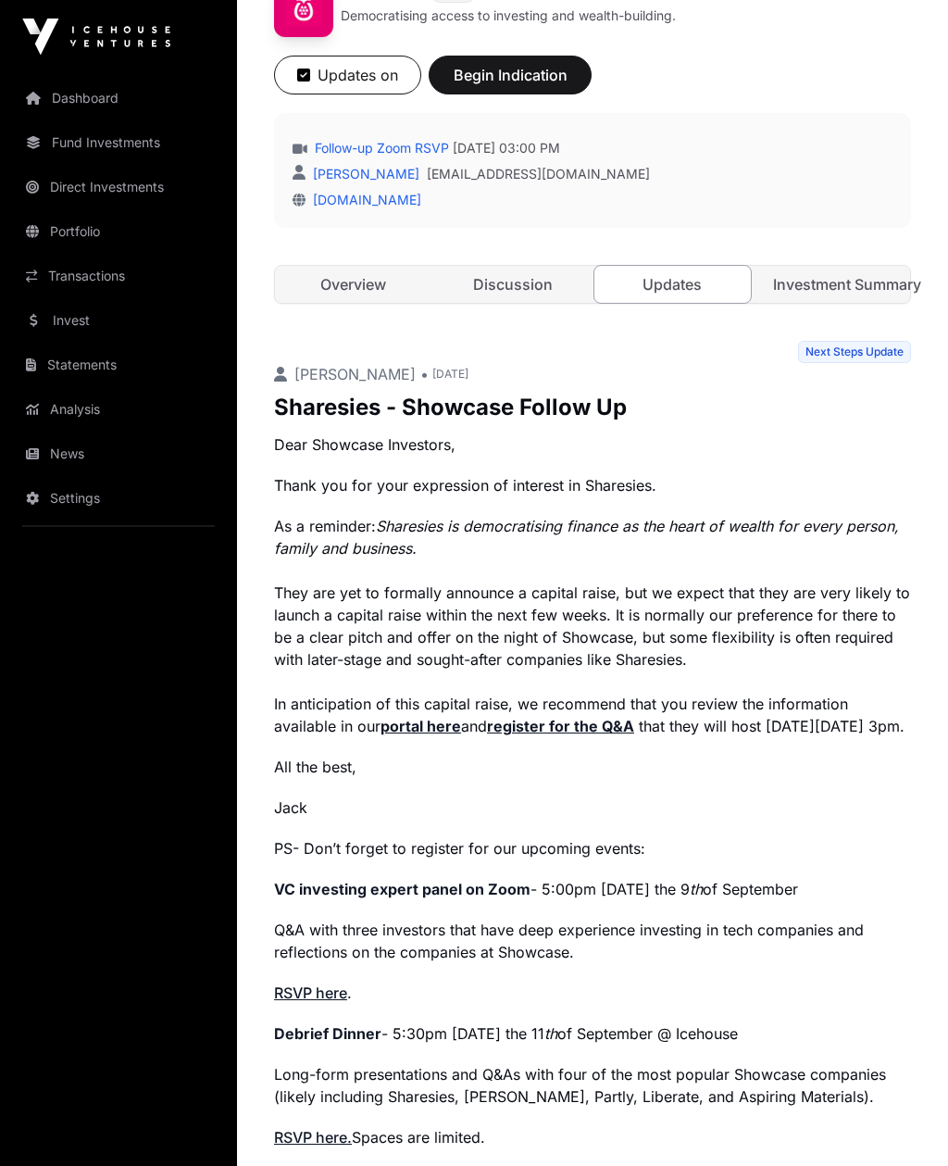
click at [857, 287] on link "Investment Summary" at bounding box center [833, 285] width 156 height 37
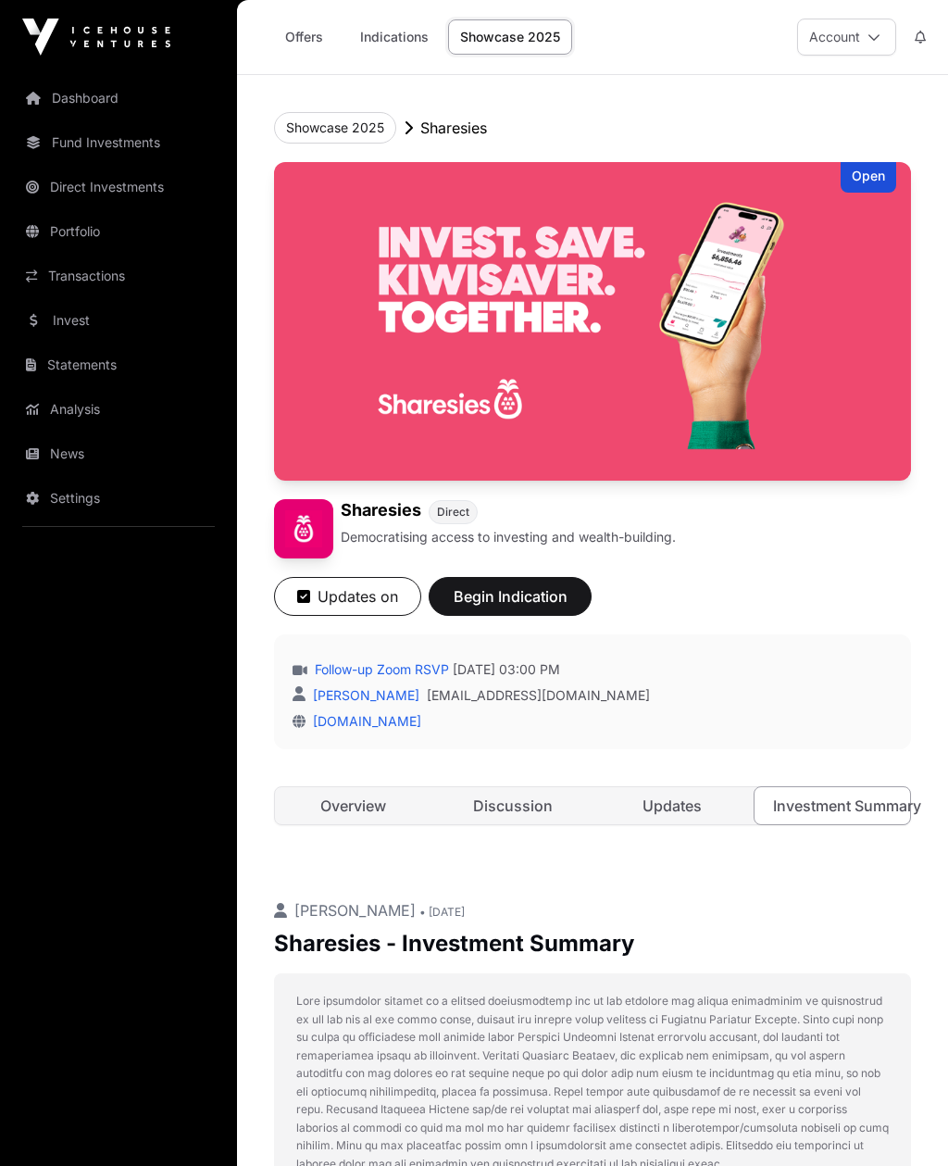
click at [682, 805] on link "Updates" at bounding box center [672, 805] width 156 height 37
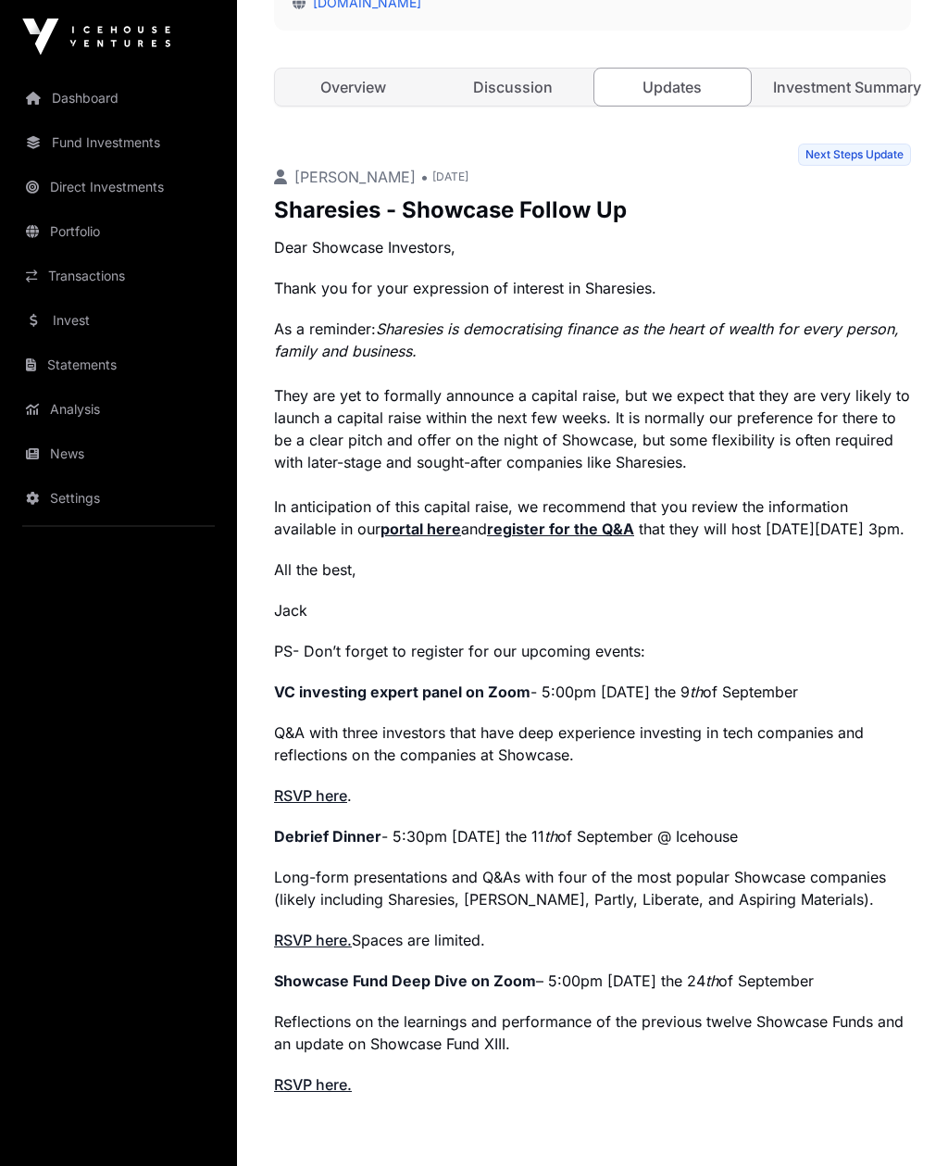
scroll to position [735, 0]
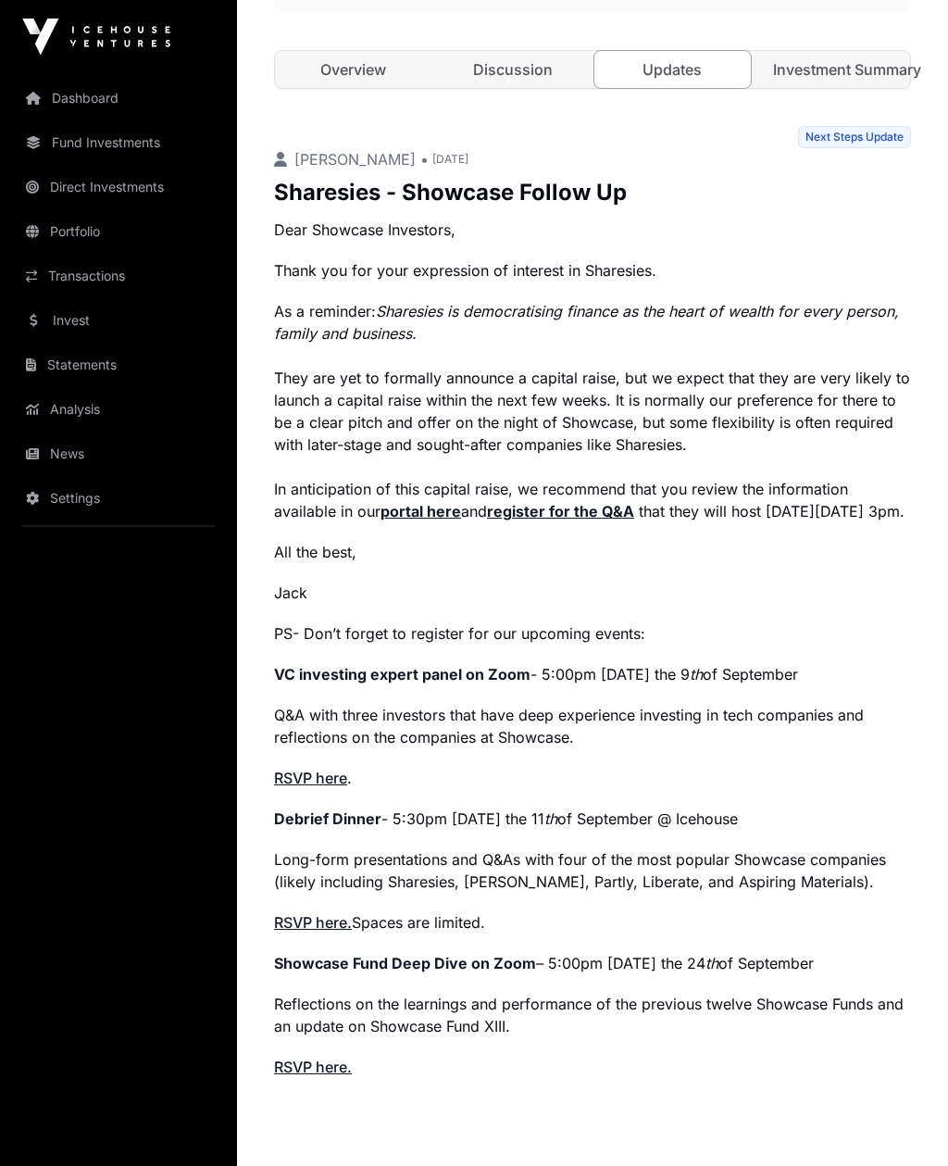
click at [60, 323] on link "Invest" at bounding box center [118, 320] width 207 height 41
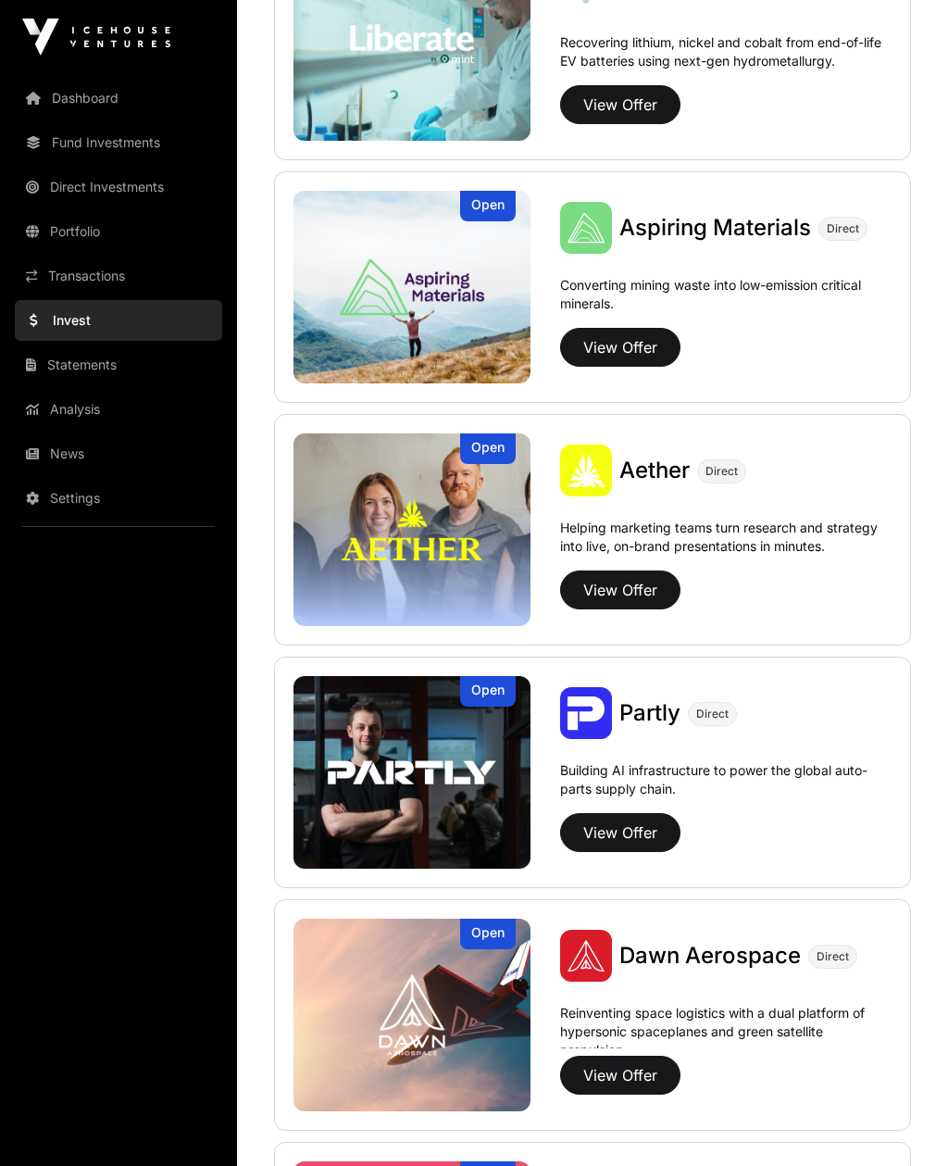
scroll to position [1525, 0]
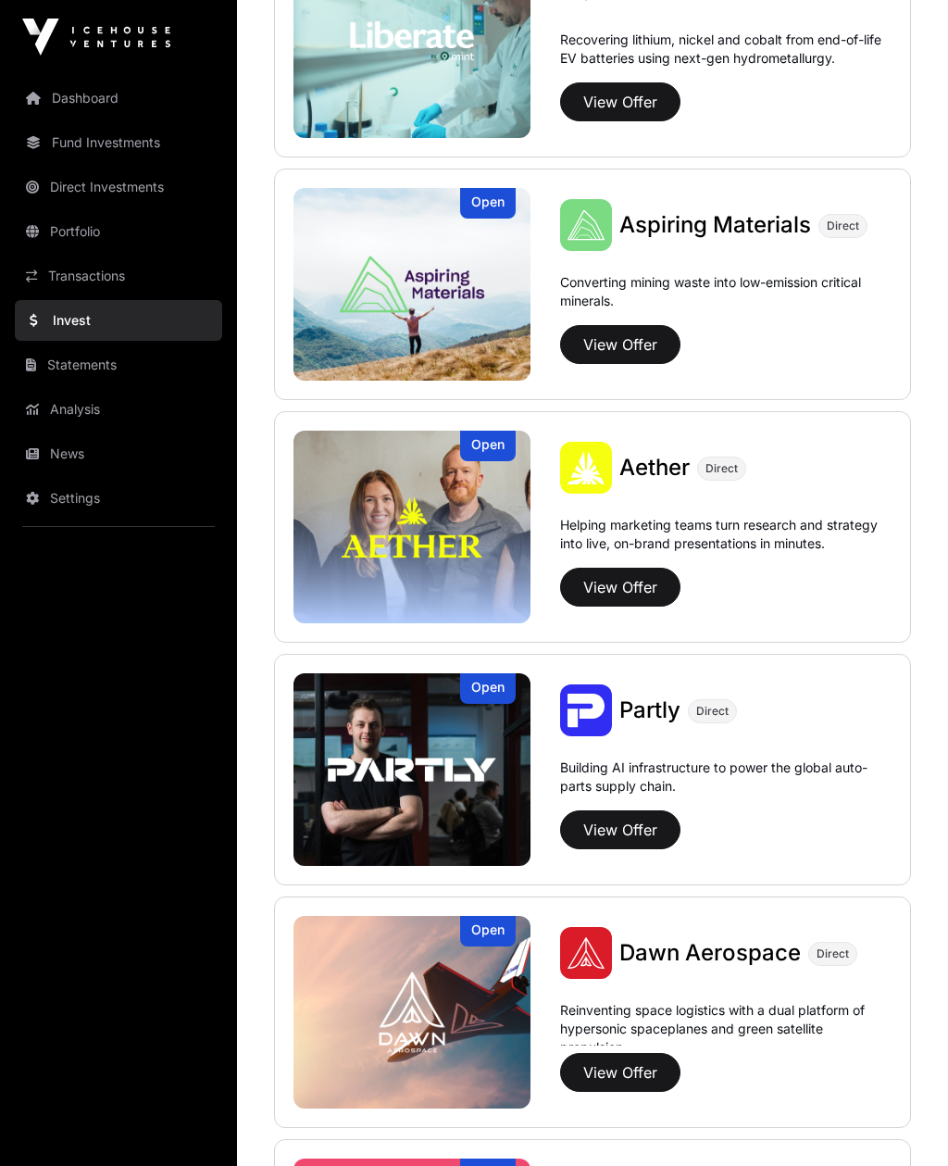
click at [369, 479] on img at bounding box center [412, 527] width 237 height 193
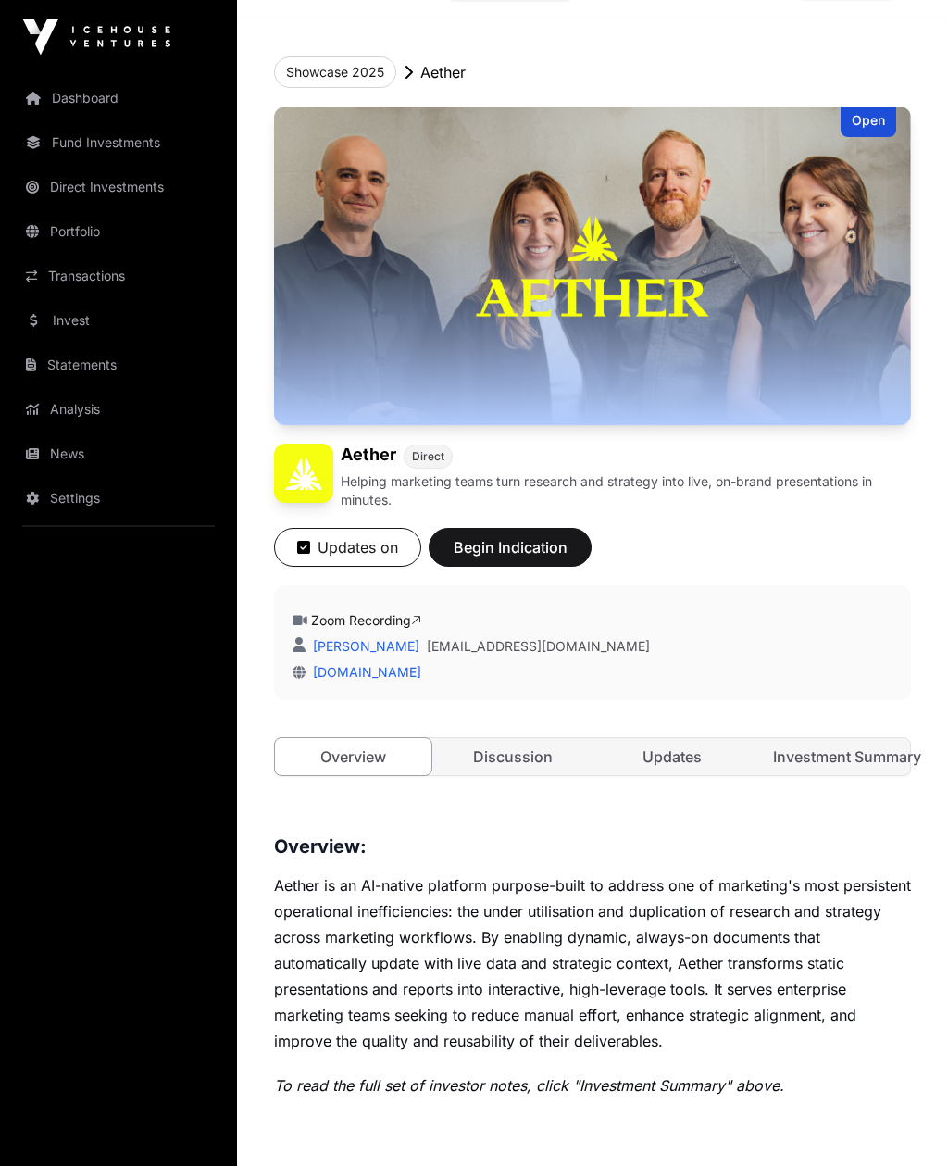
click at [832, 758] on link "Investment Summary" at bounding box center [833, 757] width 156 height 37
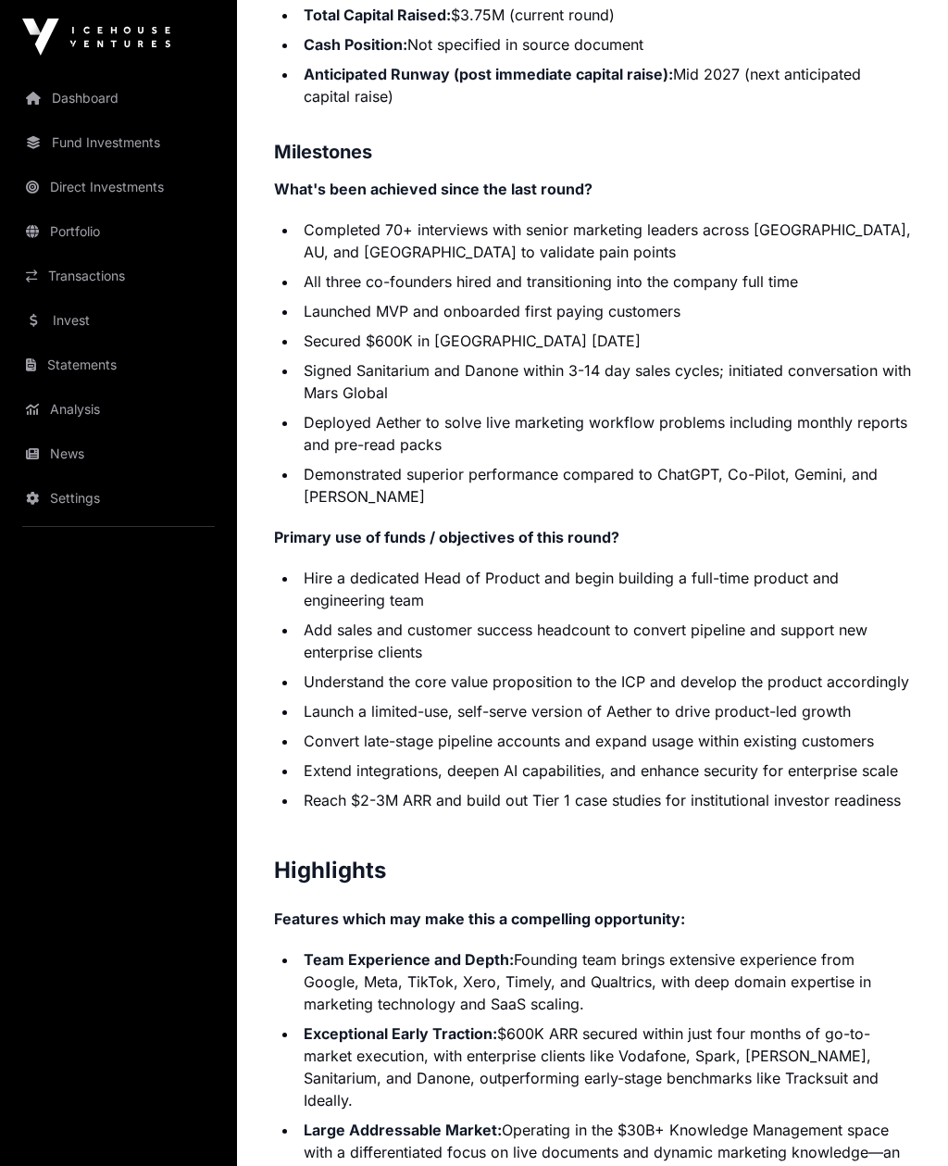
scroll to position [3623, 0]
